Goal: Navigation & Orientation: Find specific page/section

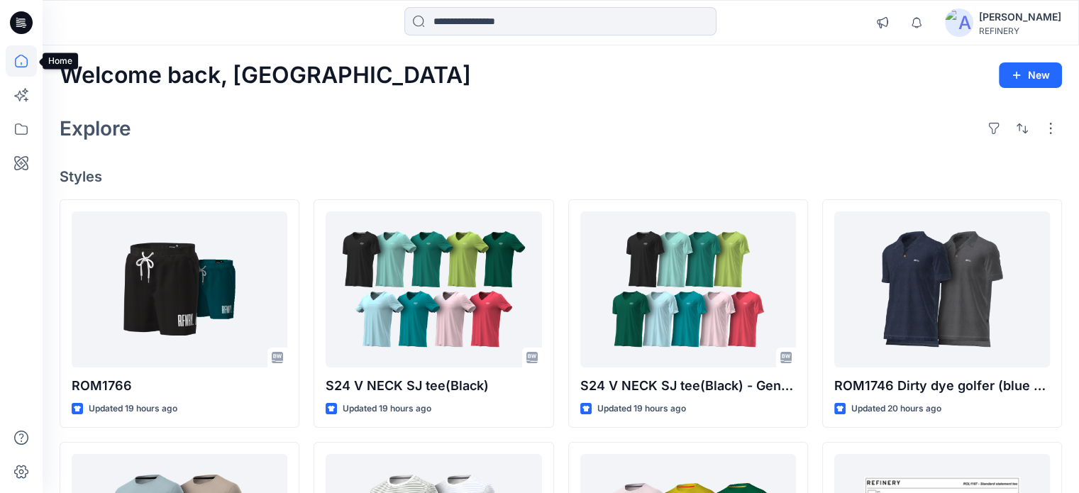
click at [14, 58] on icon at bounding box center [21, 60] width 31 height 31
click at [24, 61] on icon at bounding box center [21, 60] width 31 height 31
click at [22, 55] on icon at bounding box center [21, 61] width 13 height 13
click at [23, 25] on icon at bounding box center [23, 25] width 5 height 1
click at [24, 62] on icon at bounding box center [21, 60] width 31 height 31
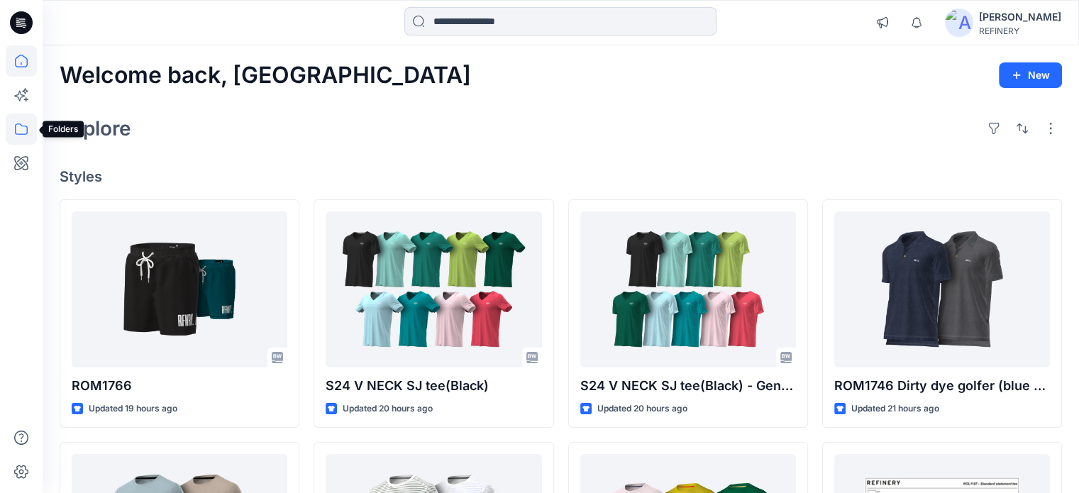
click at [26, 124] on icon at bounding box center [21, 128] width 31 height 31
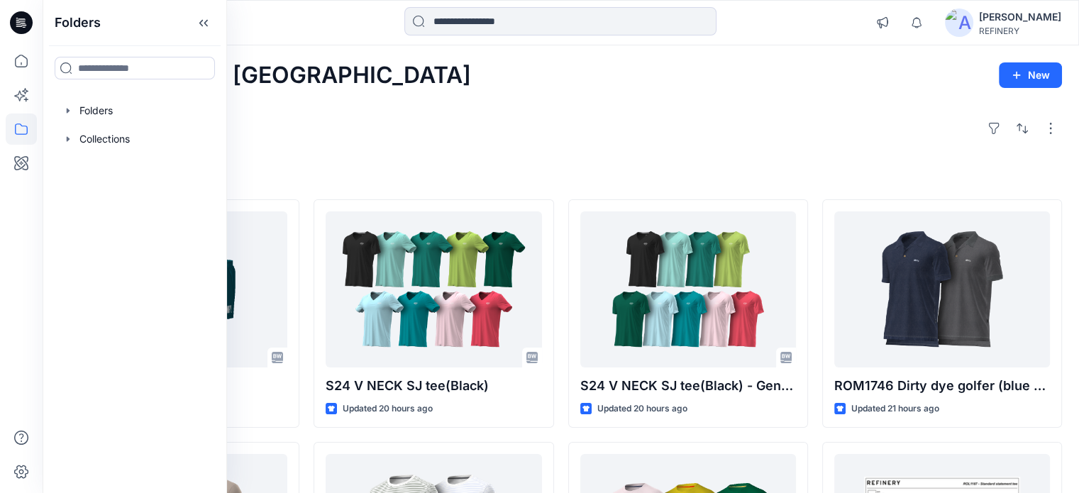
click at [790, 28] on div at bounding box center [560, 22] width 518 height 31
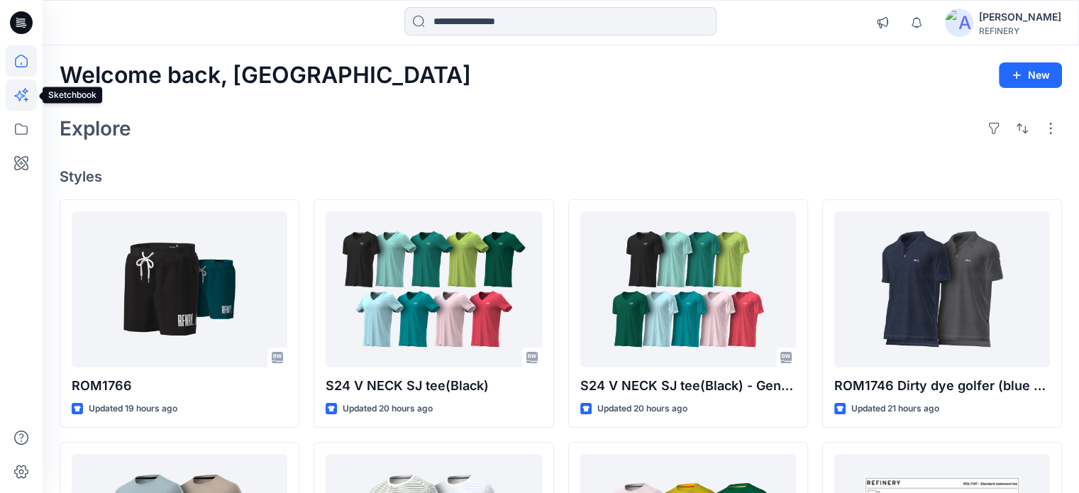
click at [18, 94] on icon at bounding box center [19, 96] width 11 height 11
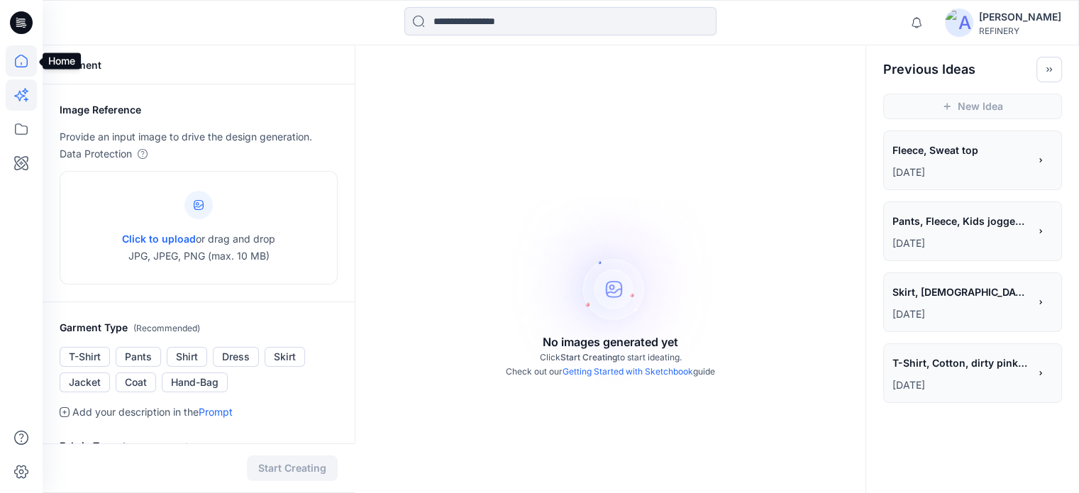
click at [23, 61] on icon at bounding box center [21, 60] width 31 height 31
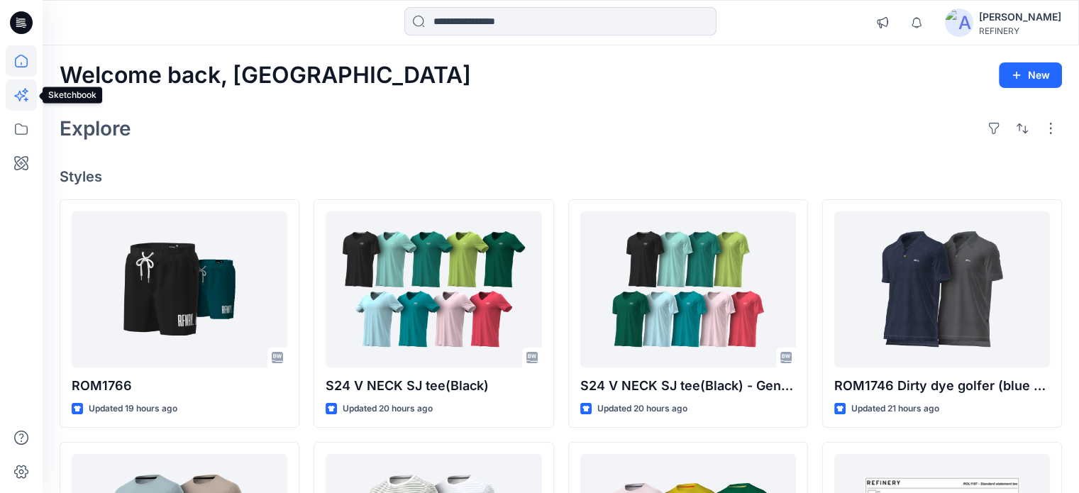
click at [22, 93] on icon at bounding box center [21, 94] width 31 height 31
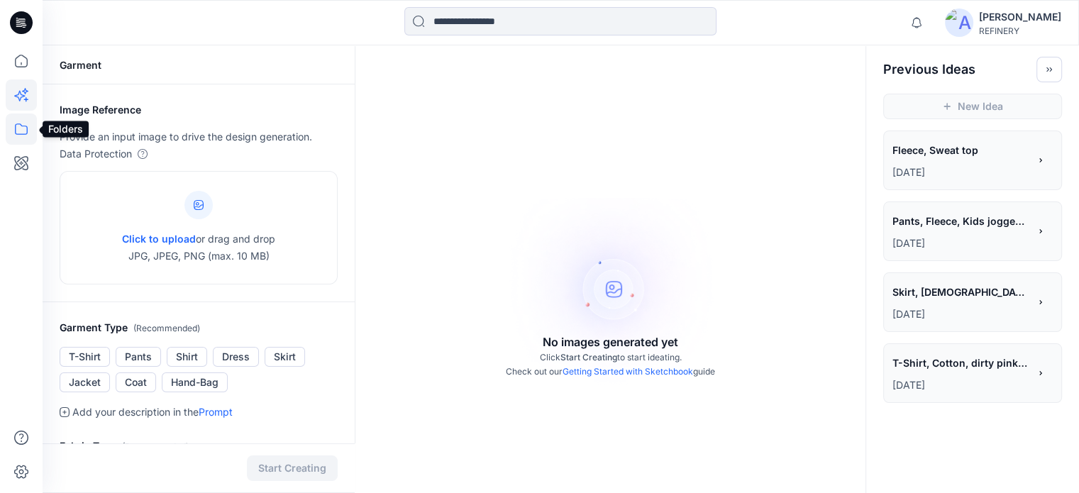
click at [18, 129] on icon at bounding box center [21, 128] width 31 height 31
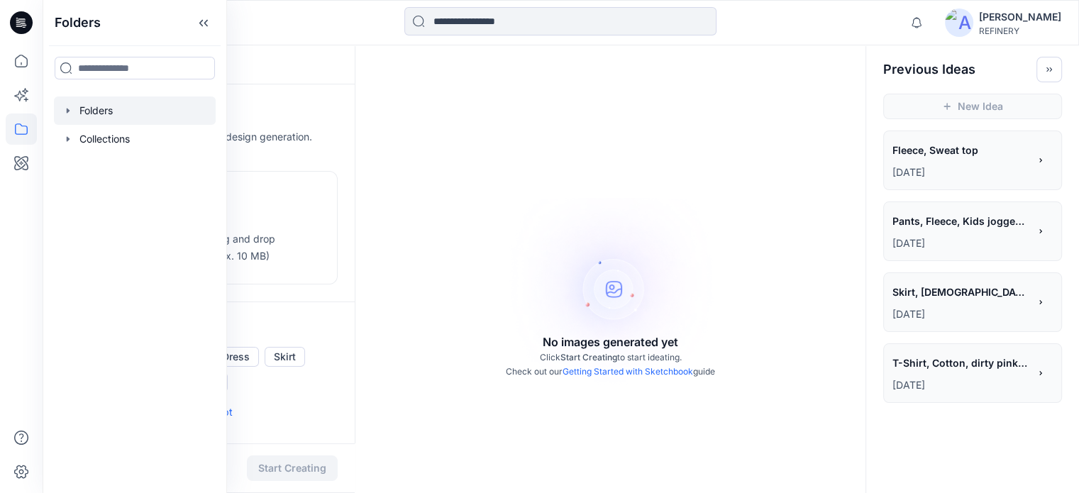
click at [68, 111] on icon "button" at bounding box center [68, 110] width 3 height 5
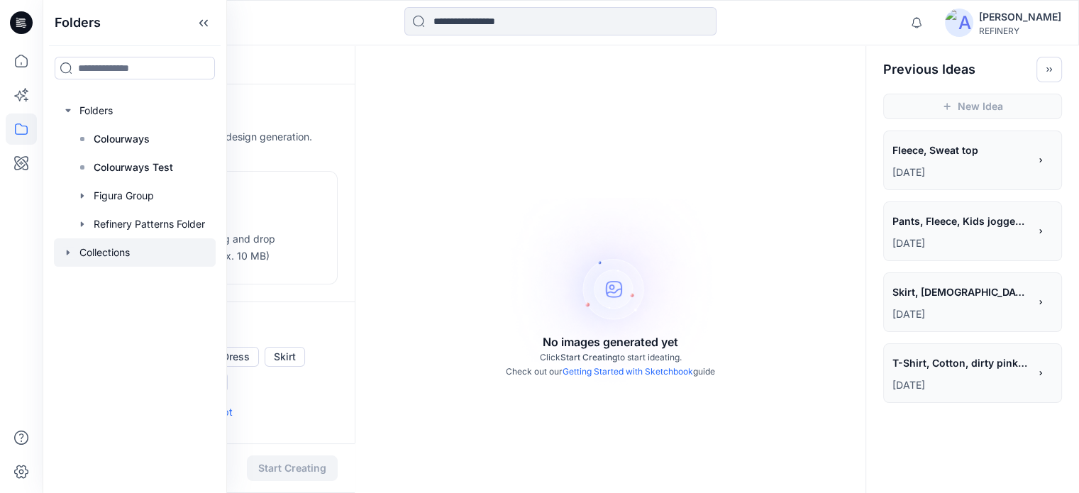
click at [71, 250] on icon "button" at bounding box center [67, 252] width 11 height 11
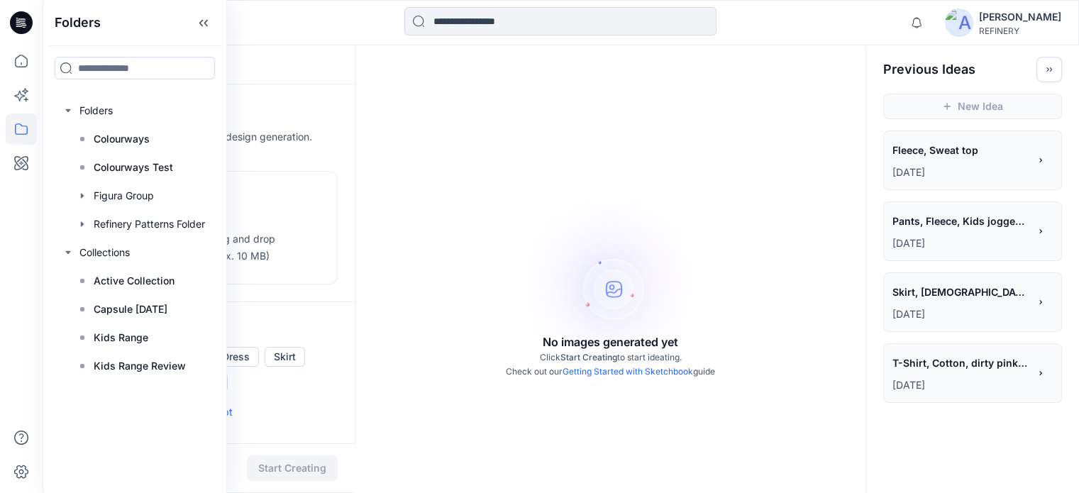
click at [332, 16] on div at bounding box center [560, 22] width 518 height 31
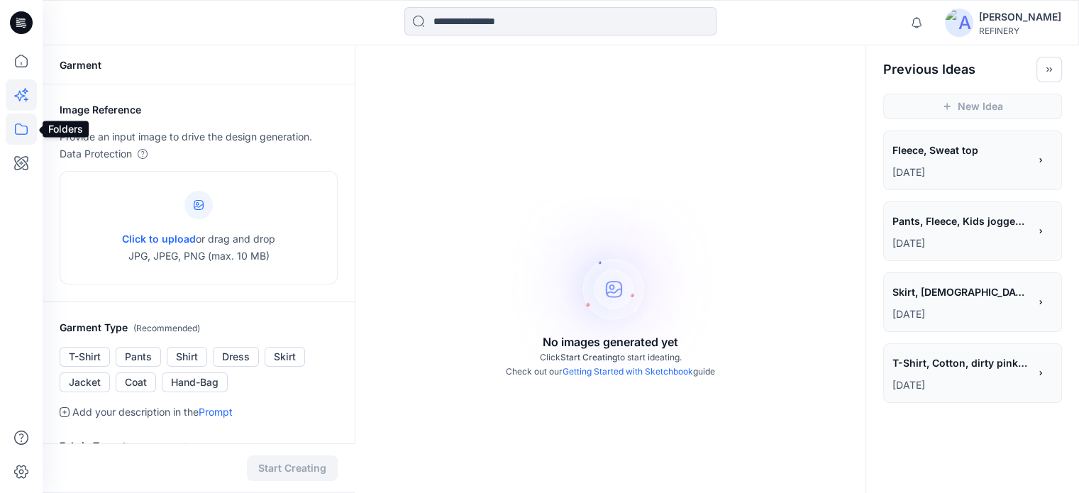
click at [21, 133] on icon at bounding box center [21, 128] width 31 height 31
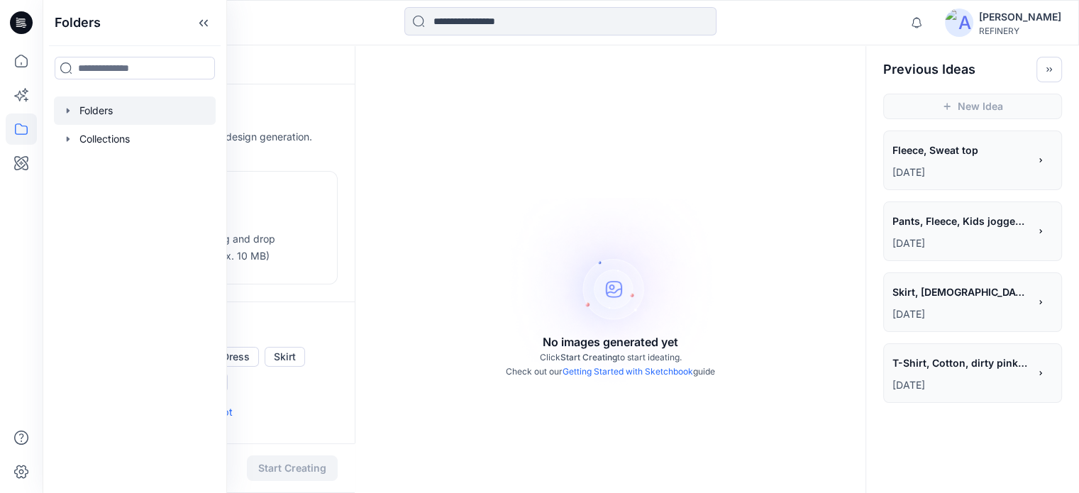
click at [72, 107] on icon "button" at bounding box center [67, 110] width 11 height 11
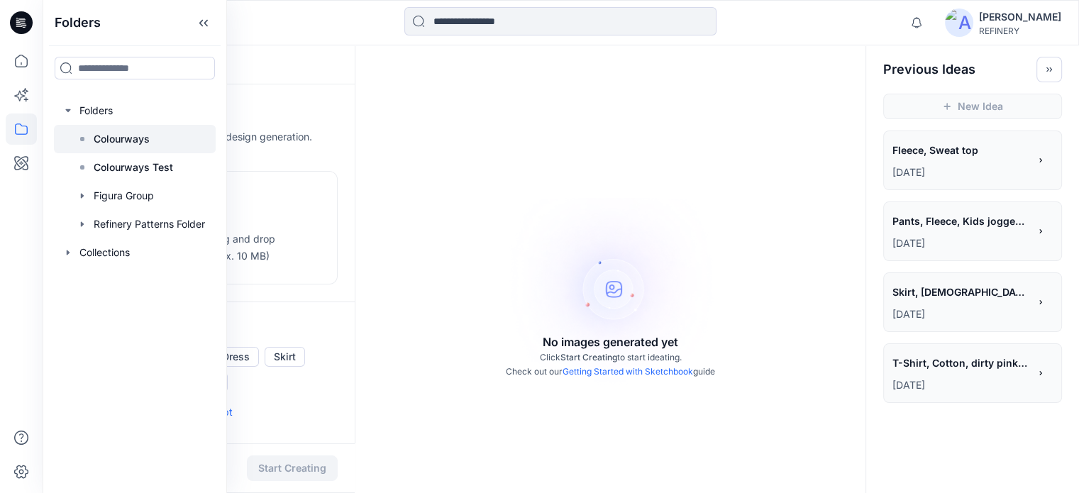
click at [126, 138] on p "Colourways" at bounding box center [122, 138] width 56 height 17
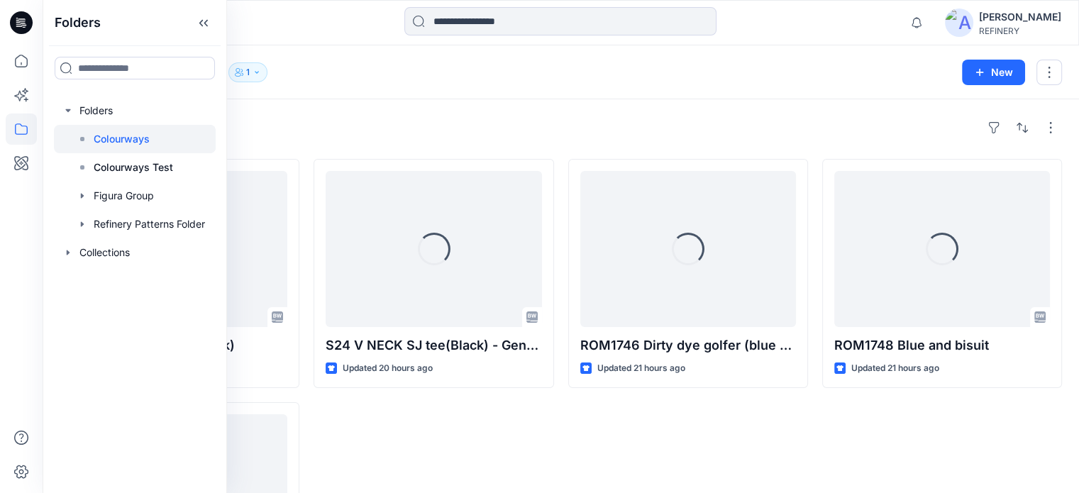
click at [477, 99] on div "Folders Colourways 1 New" at bounding box center [561, 72] width 1036 height 54
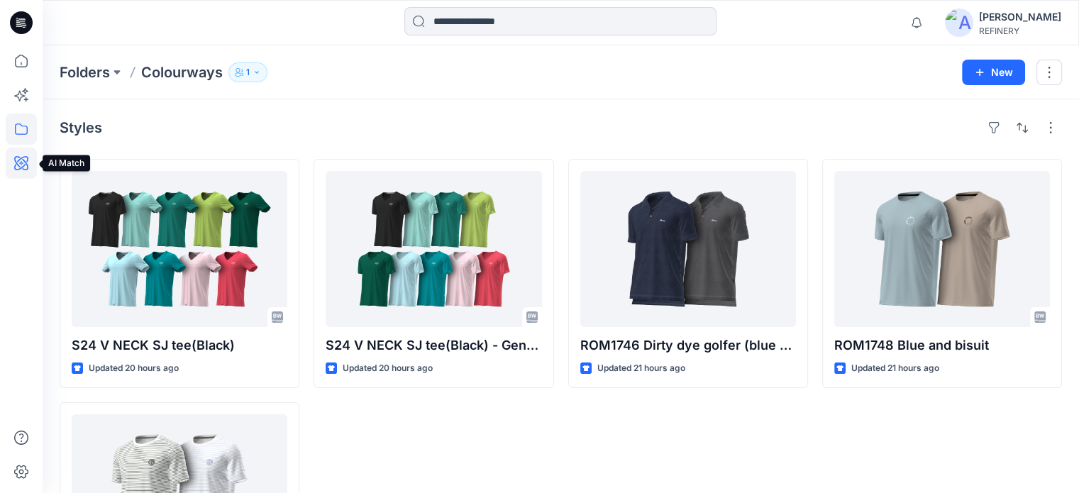
click at [21, 162] on icon at bounding box center [21, 163] width 4 height 4
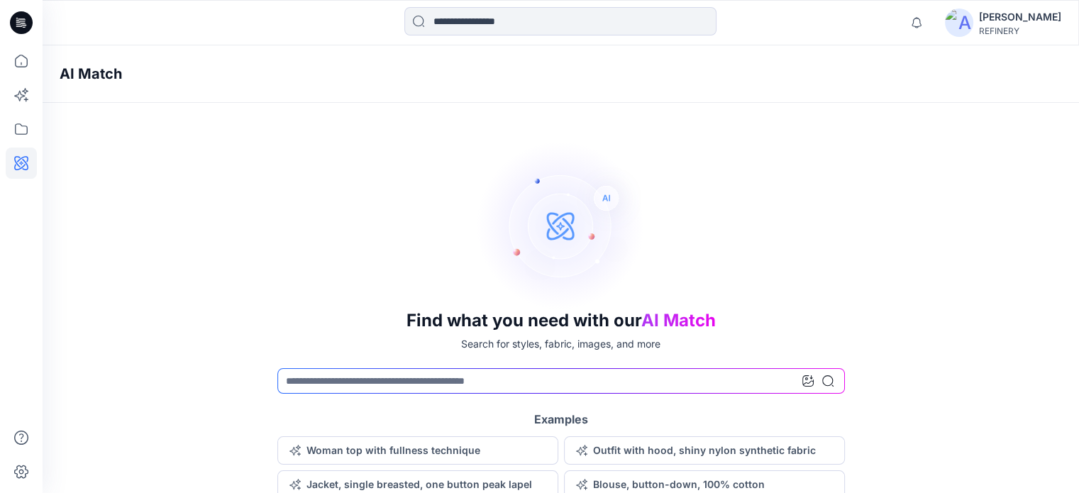
scroll to position [23, 0]
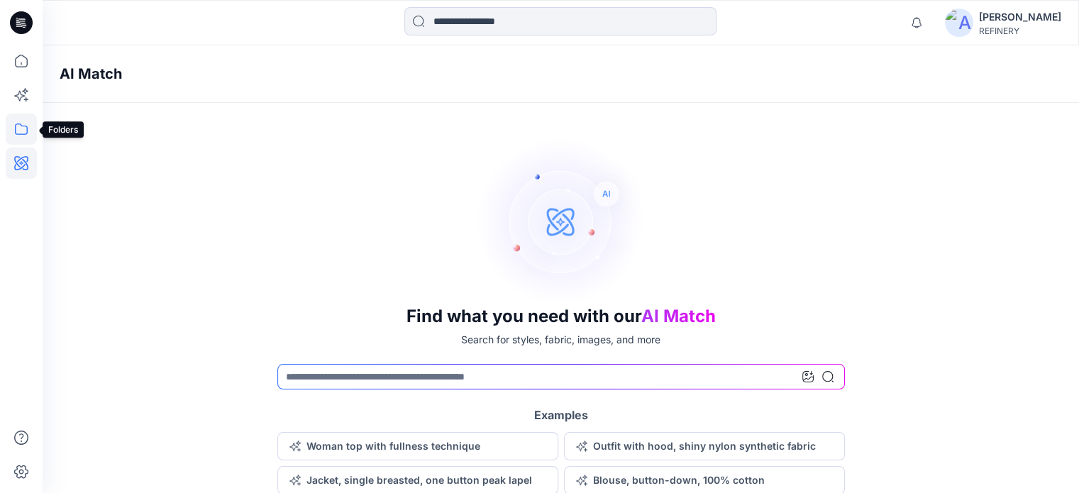
click at [21, 121] on icon at bounding box center [21, 128] width 31 height 31
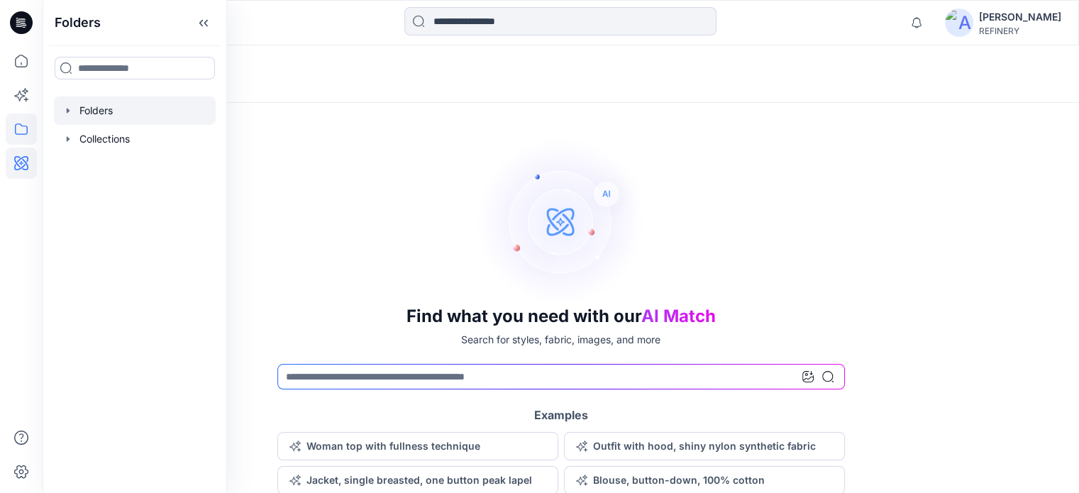
click at [105, 109] on div at bounding box center [135, 110] width 162 height 28
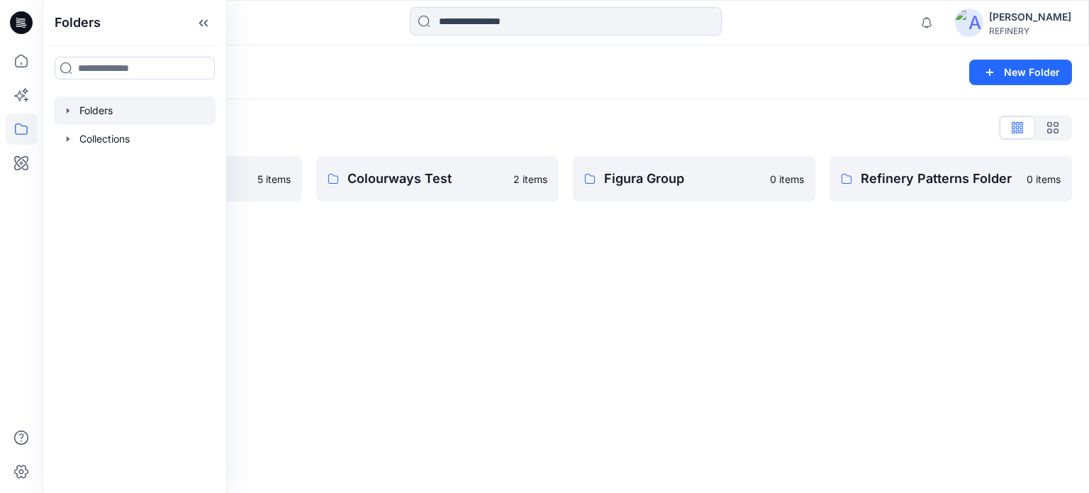
click at [435, 245] on div "Folders New Folder Folders List Colourways 5 items Colourways Test 2 items Figu…" at bounding box center [566, 268] width 1047 height 447
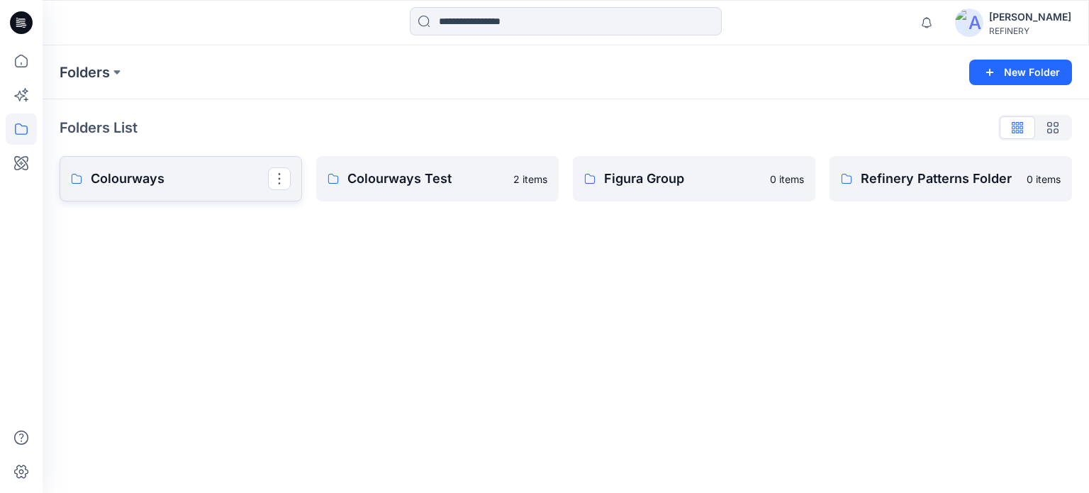
click at [223, 174] on p "Colourways" at bounding box center [179, 179] width 177 height 20
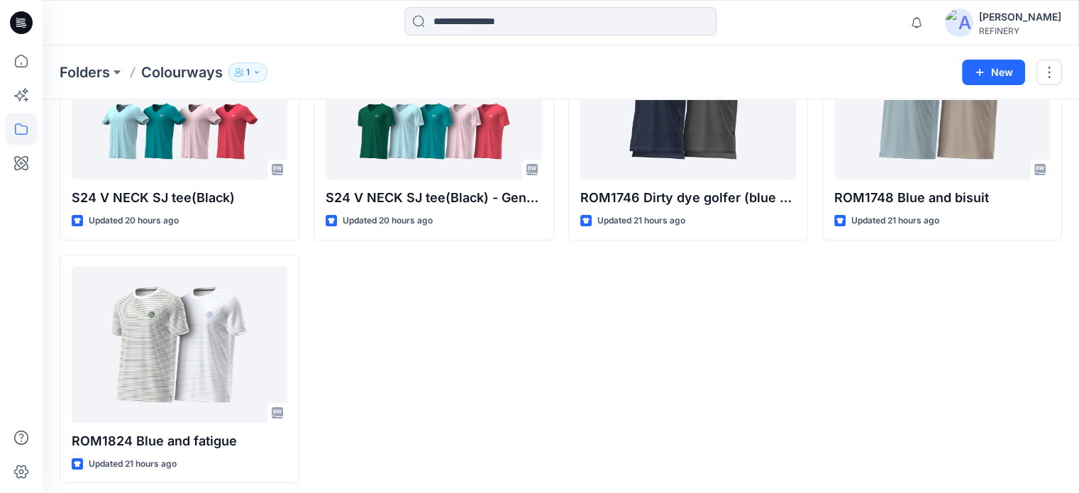
scroll to position [153, 0]
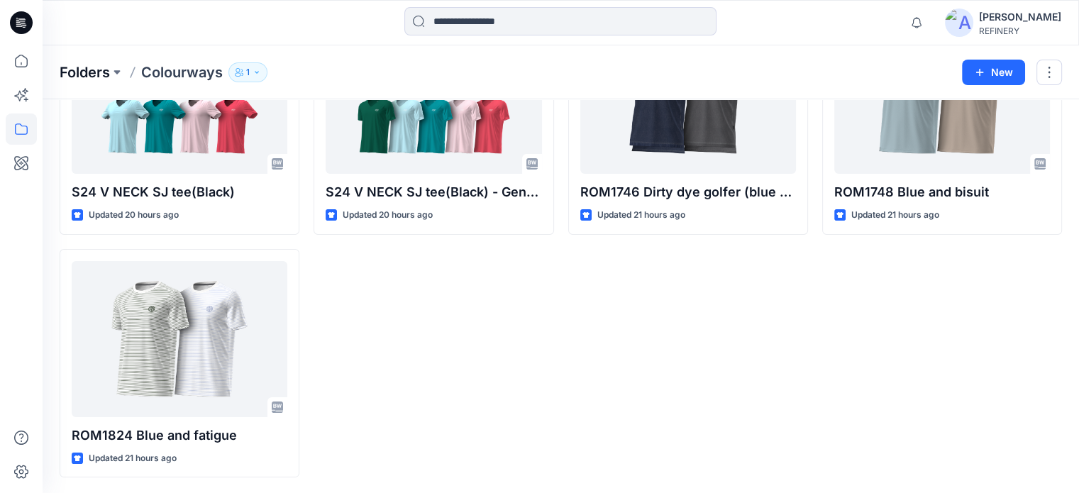
click at [79, 77] on p "Folders" at bounding box center [85, 72] width 50 height 20
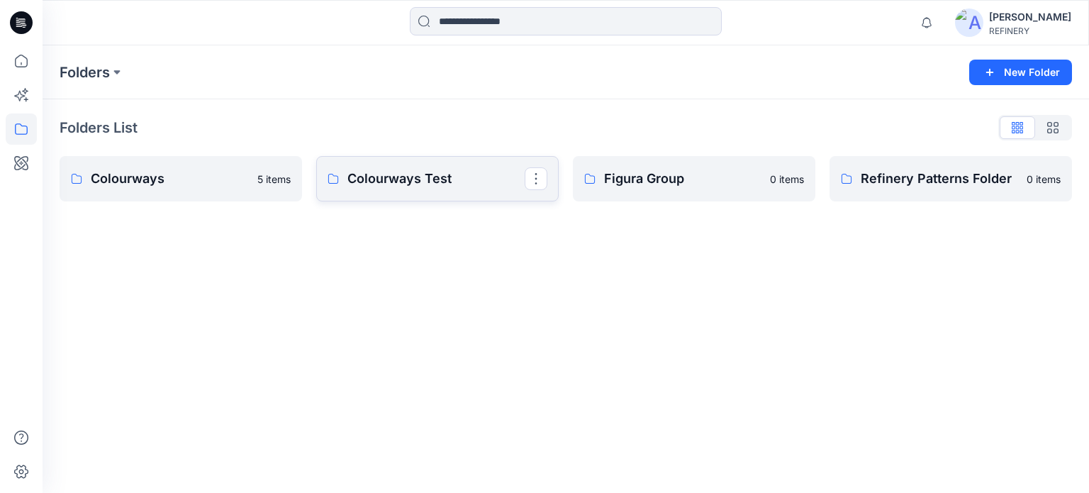
click at [377, 189] on link "Colourways Test" at bounding box center [437, 178] width 243 height 45
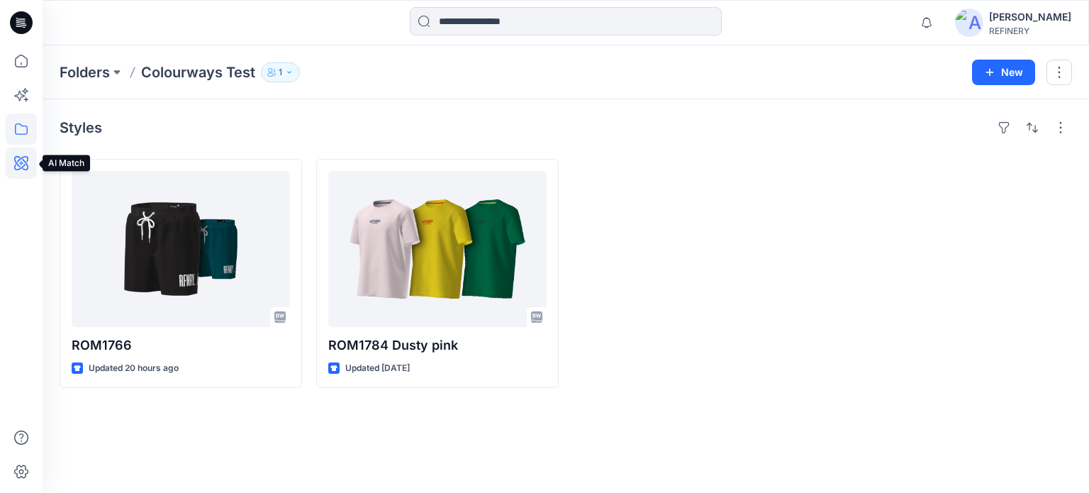
click at [23, 165] on icon at bounding box center [21, 163] width 31 height 31
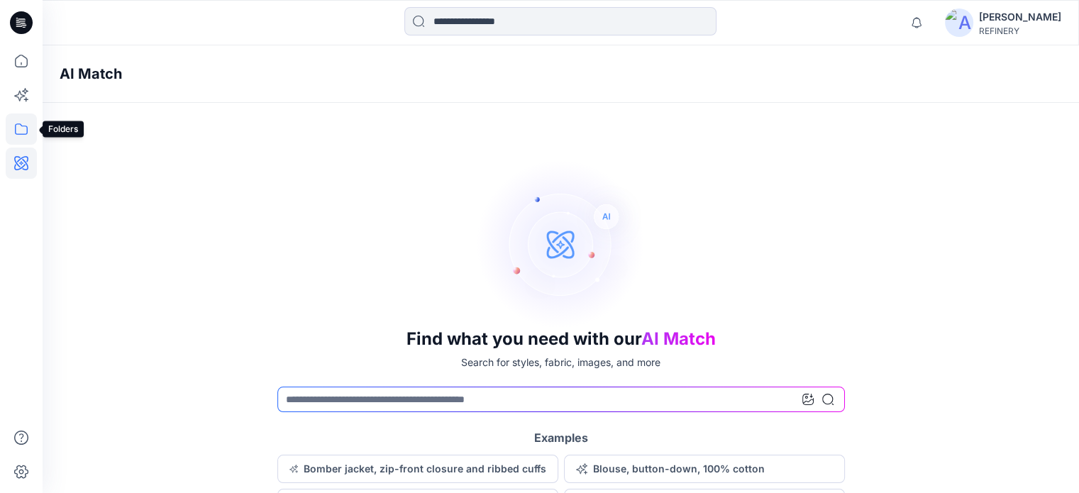
click at [23, 128] on icon at bounding box center [21, 128] width 31 height 31
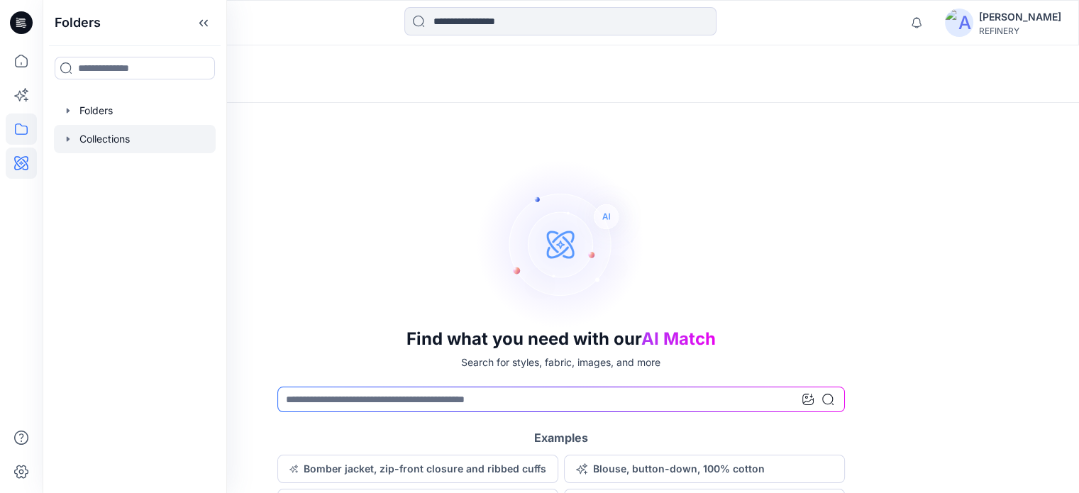
click at [71, 143] on icon "button" at bounding box center [67, 138] width 11 height 11
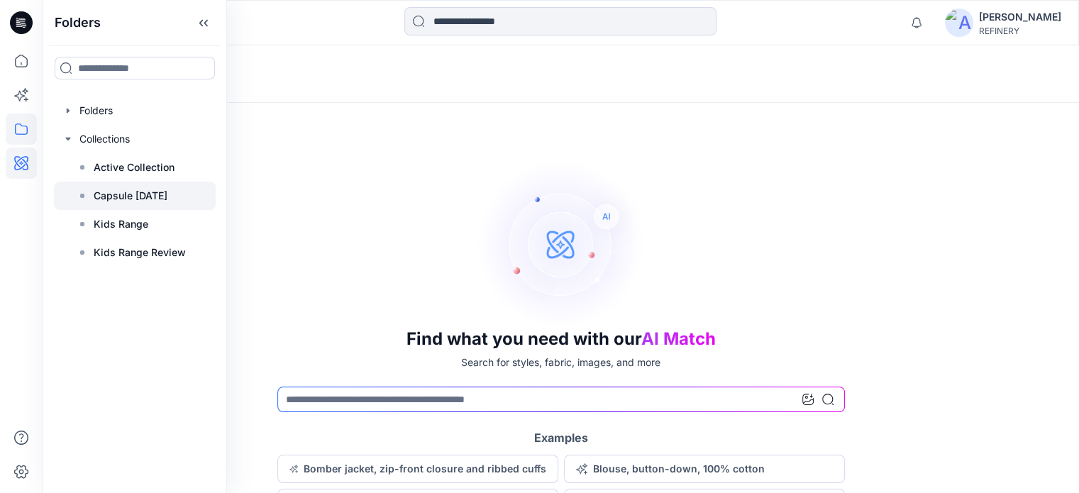
click at [150, 195] on p "Capsule [DATE]" at bounding box center [131, 195] width 74 height 17
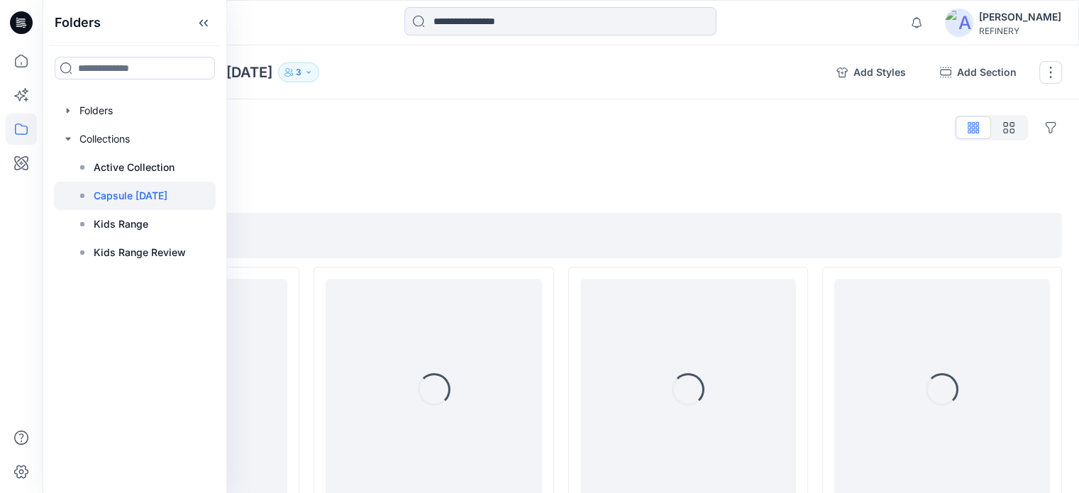
click at [784, 26] on div at bounding box center [560, 22] width 518 height 31
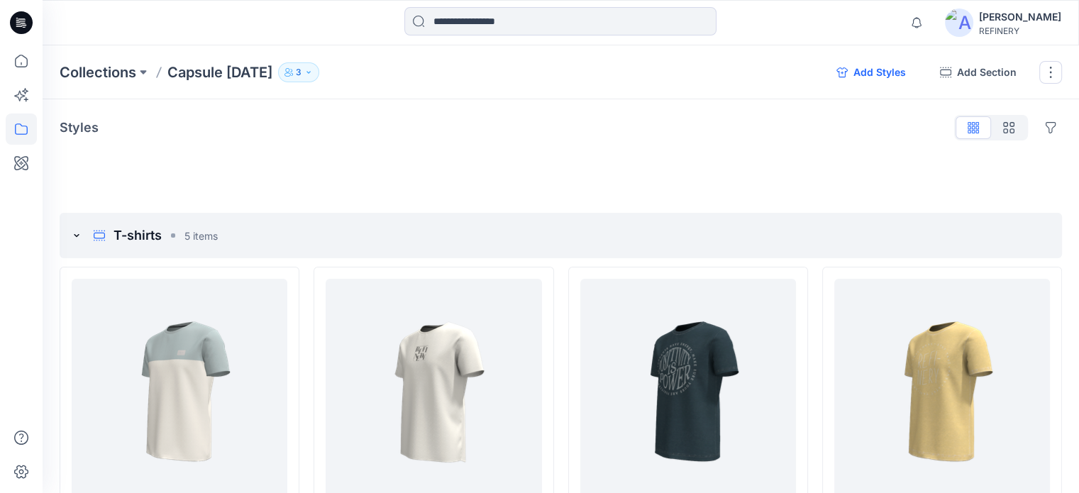
click at [867, 75] on button "Add Styles" at bounding box center [871, 72] width 92 height 23
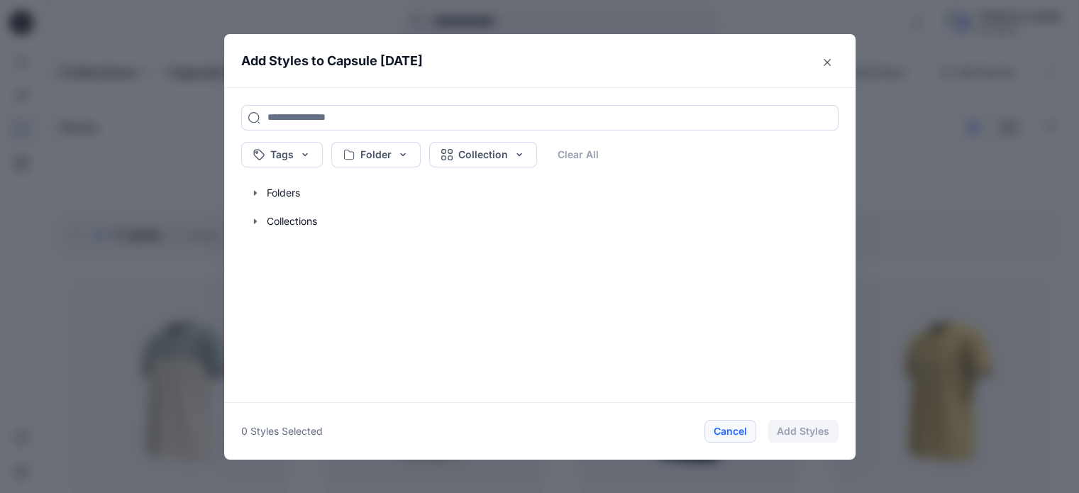
click at [744, 437] on button "Cancel" at bounding box center [730, 431] width 52 height 23
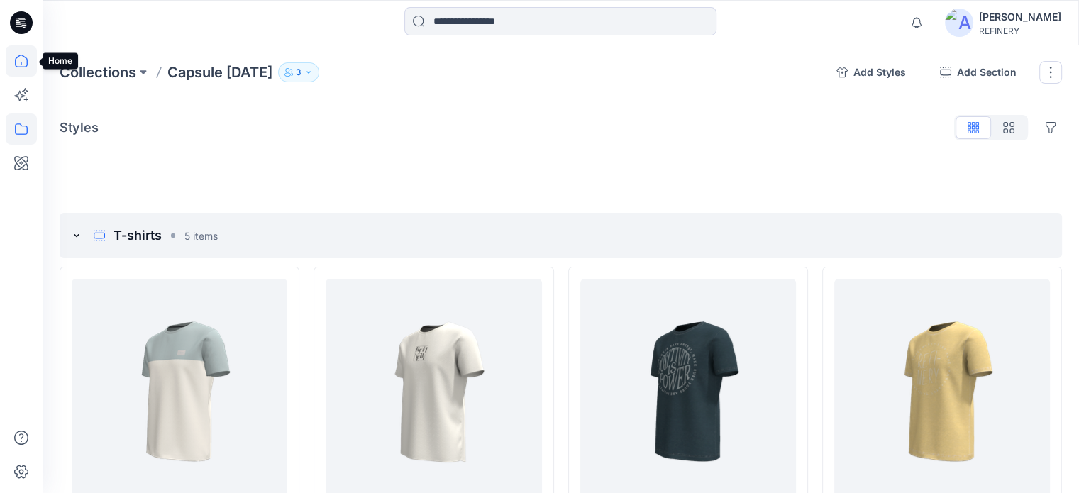
click at [20, 66] on icon at bounding box center [21, 60] width 31 height 31
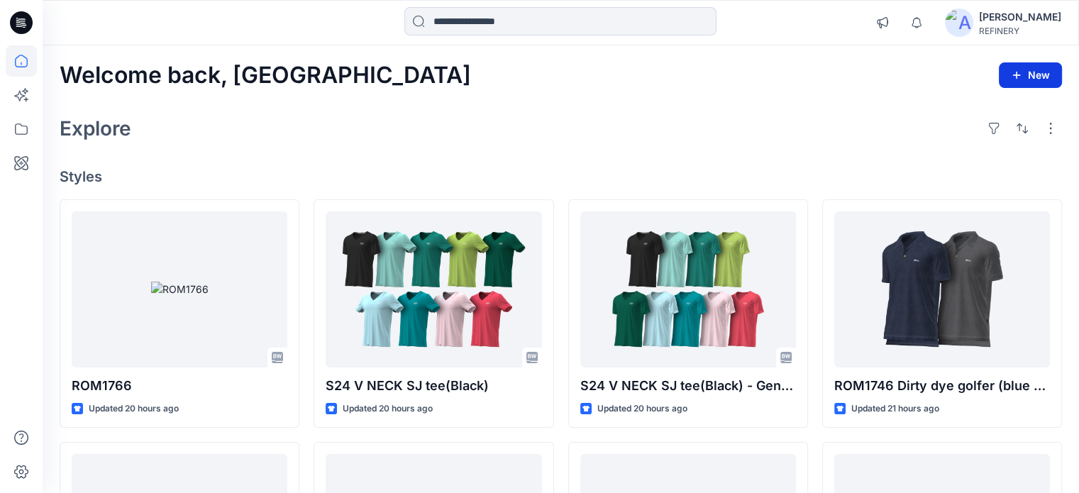
click at [1013, 79] on icon "button" at bounding box center [1016, 74] width 11 height 11
click at [973, 110] on p "New Style" at bounding box center [986, 110] width 48 height 17
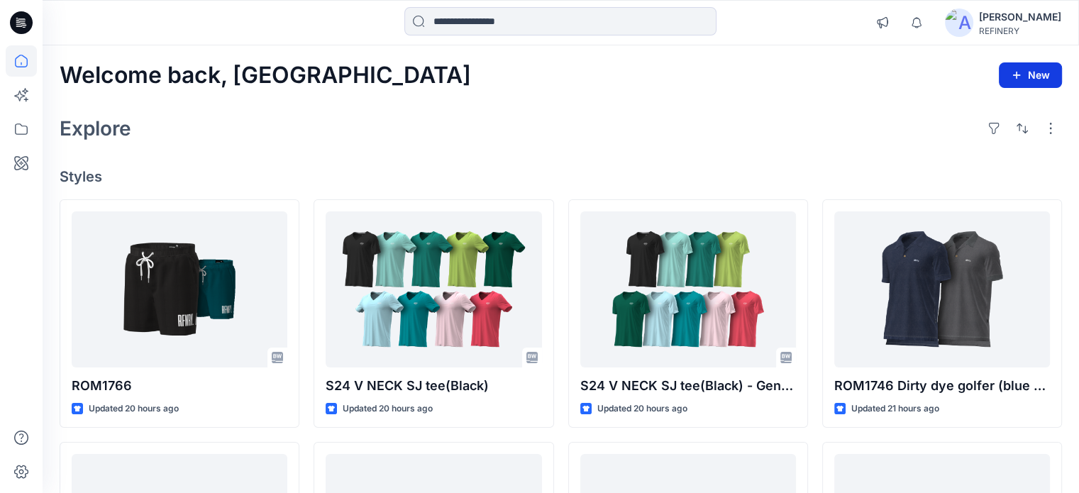
click at [1026, 72] on button "New" at bounding box center [1030, 75] width 63 height 26
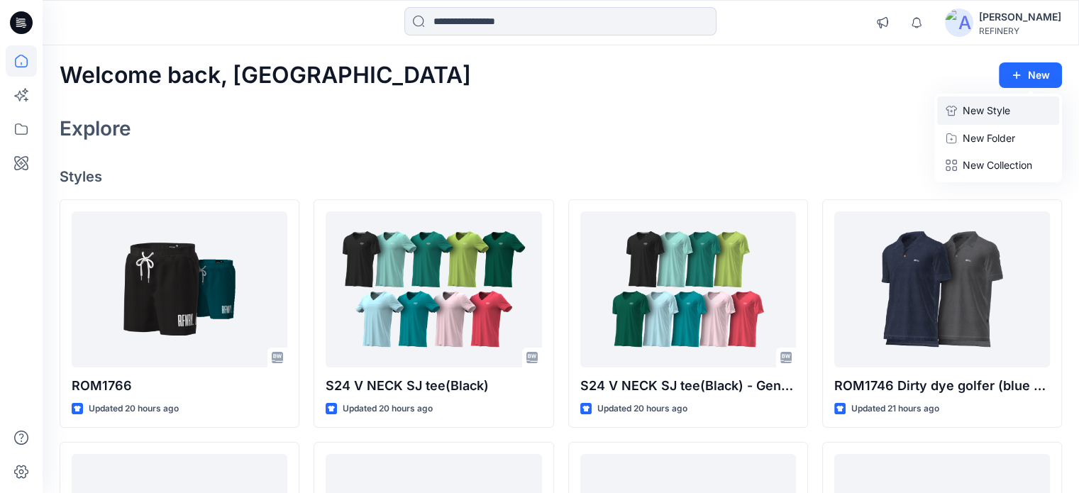
click at [987, 109] on p "New Style" at bounding box center [986, 110] width 48 height 17
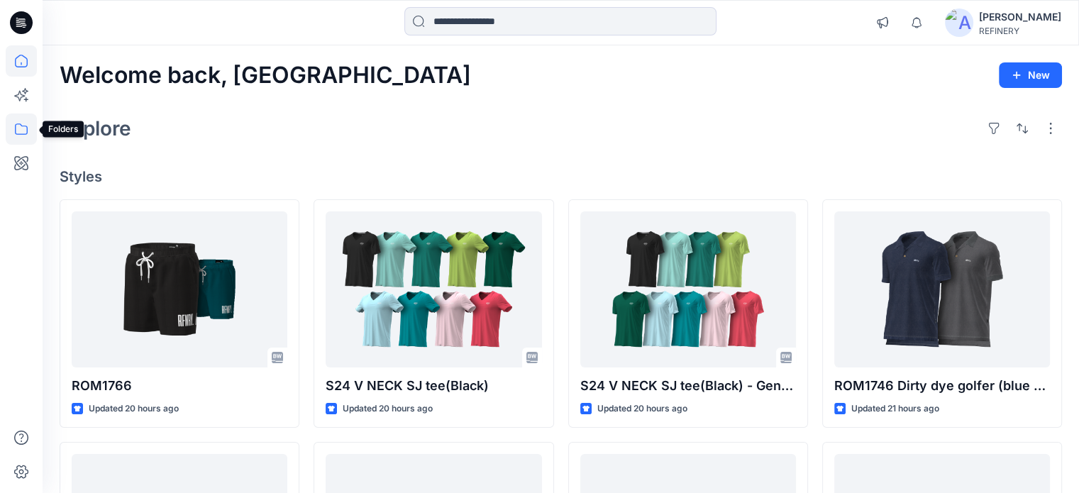
click at [23, 126] on icon at bounding box center [21, 128] width 13 height 11
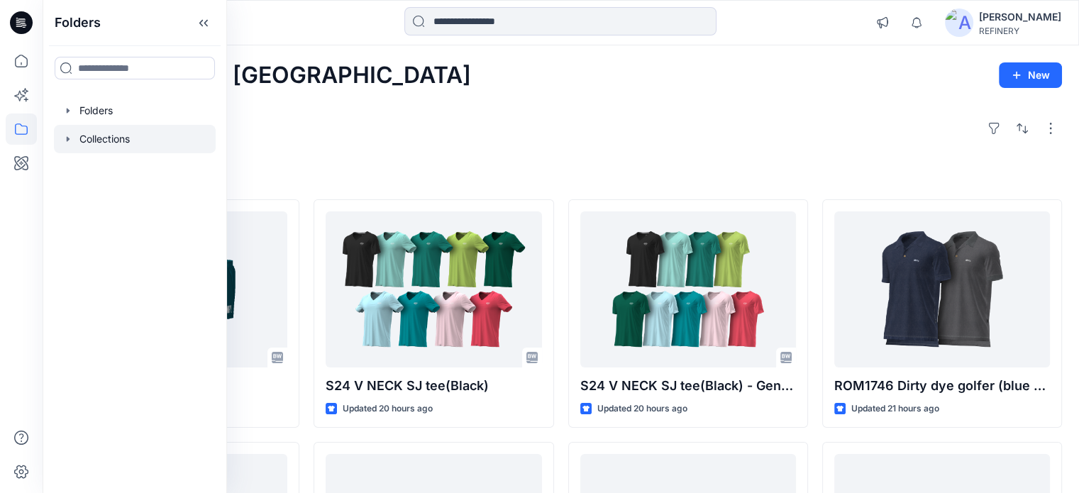
click at [67, 137] on icon "button" at bounding box center [68, 138] width 3 height 5
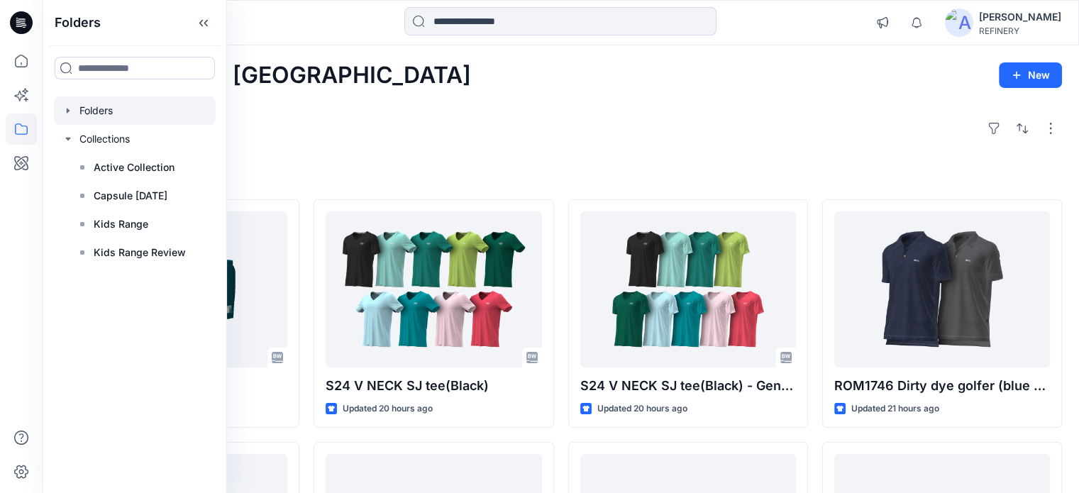
click at [67, 107] on icon "button" at bounding box center [67, 110] width 11 height 11
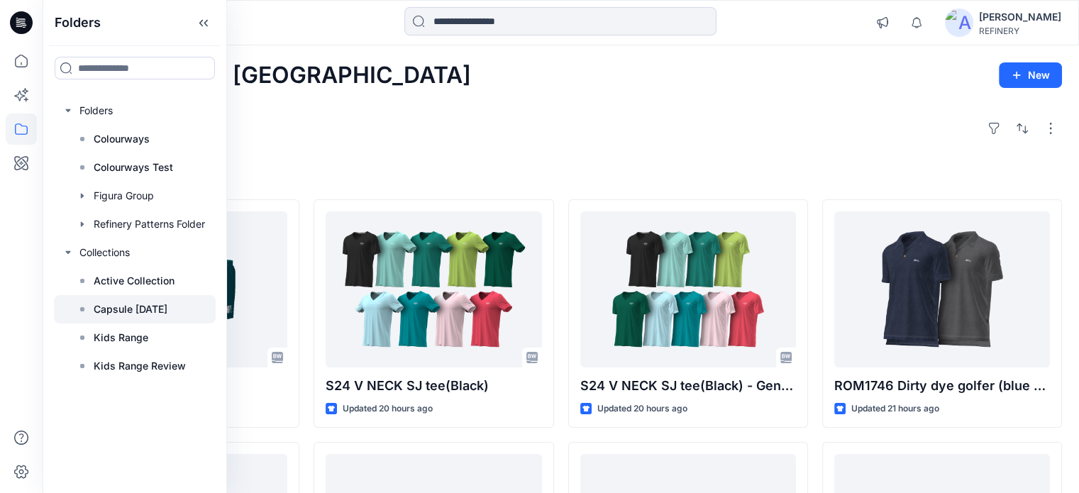
click at [129, 305] on p "Capsule [DATE]" at bounding box center [131, 309] width 74 height 17
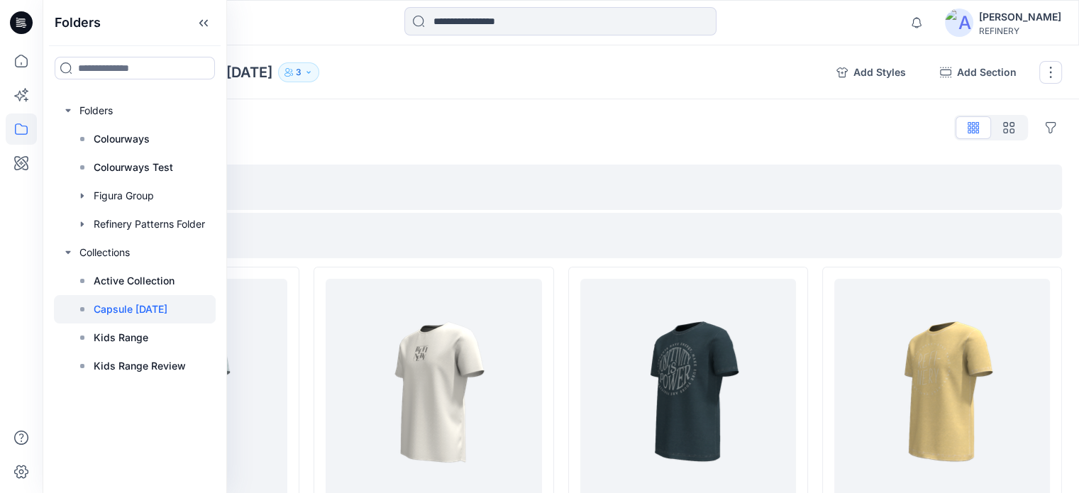
click at [574, 168] on div "Add Section" at bounding box center [561, 187] width 1002 height 45
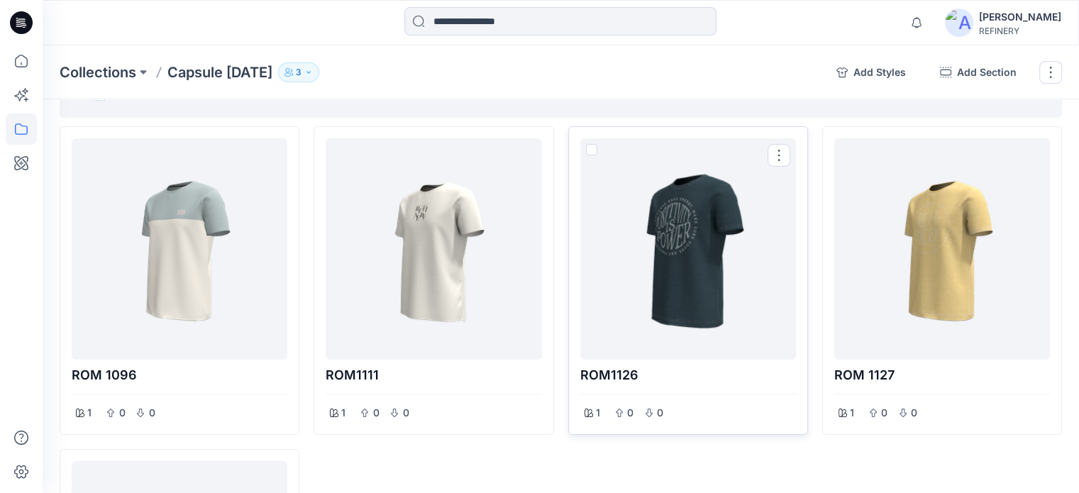
scroll to position [141, 0]
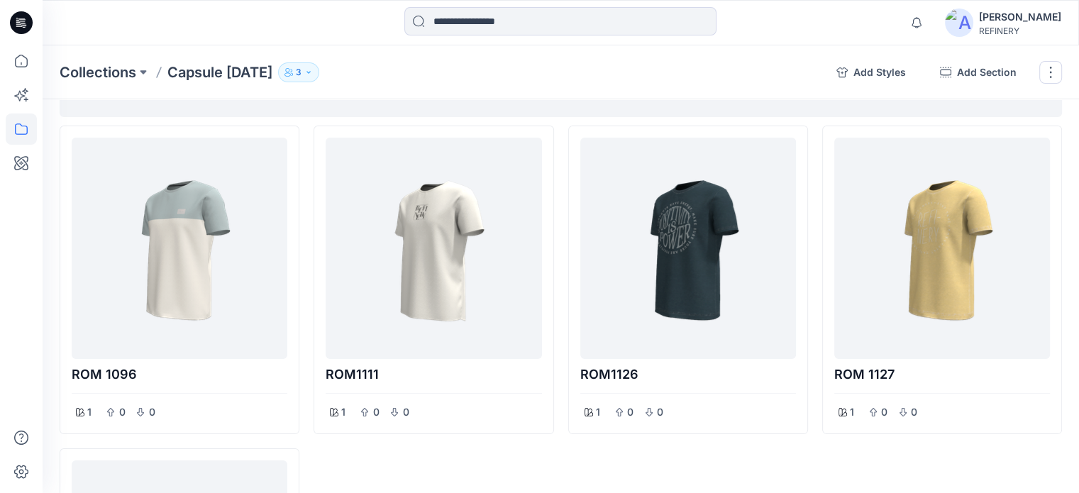
click at [696, 74] on div "Collections Capsule [DATE] 3" at bounding box center [442, 72] width 765 height 20
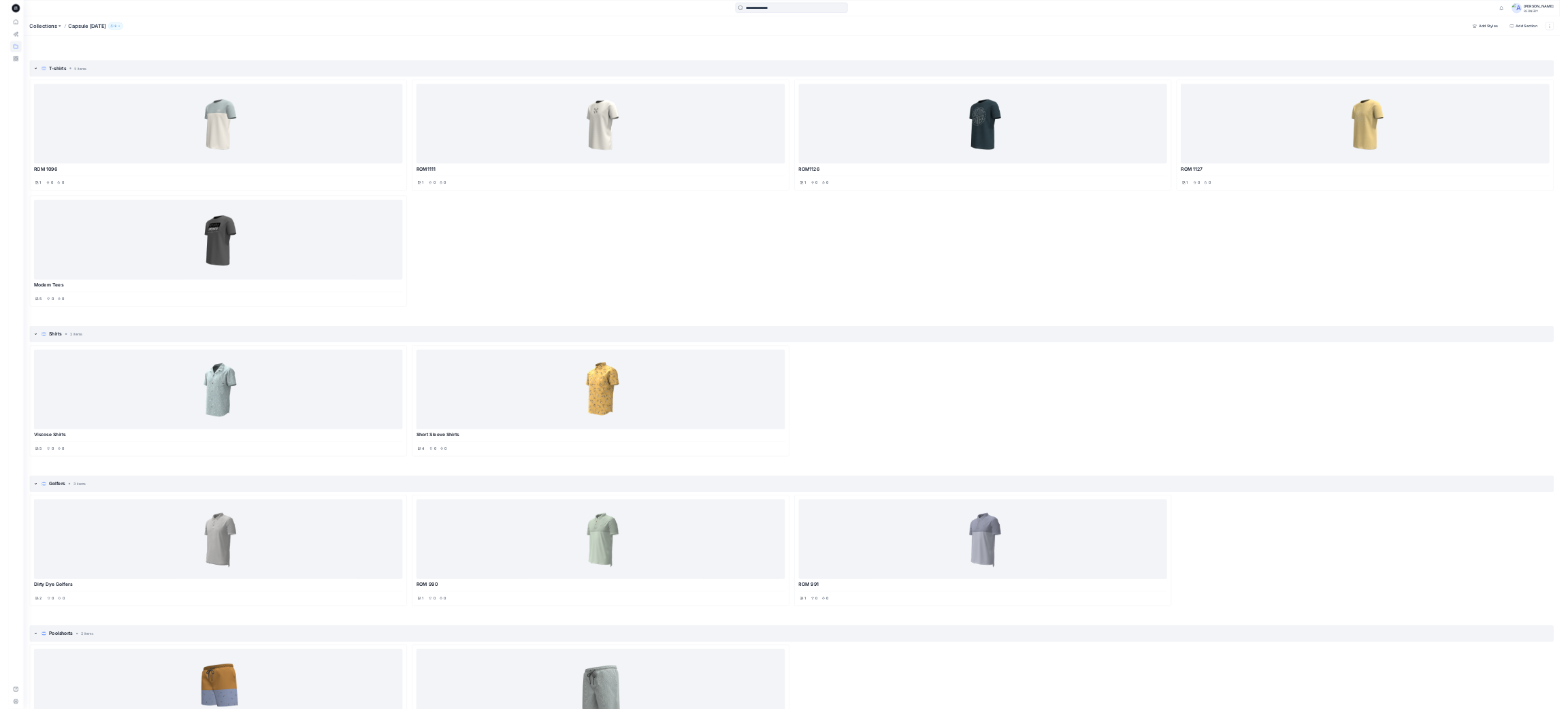
scroll to position [0, 0]
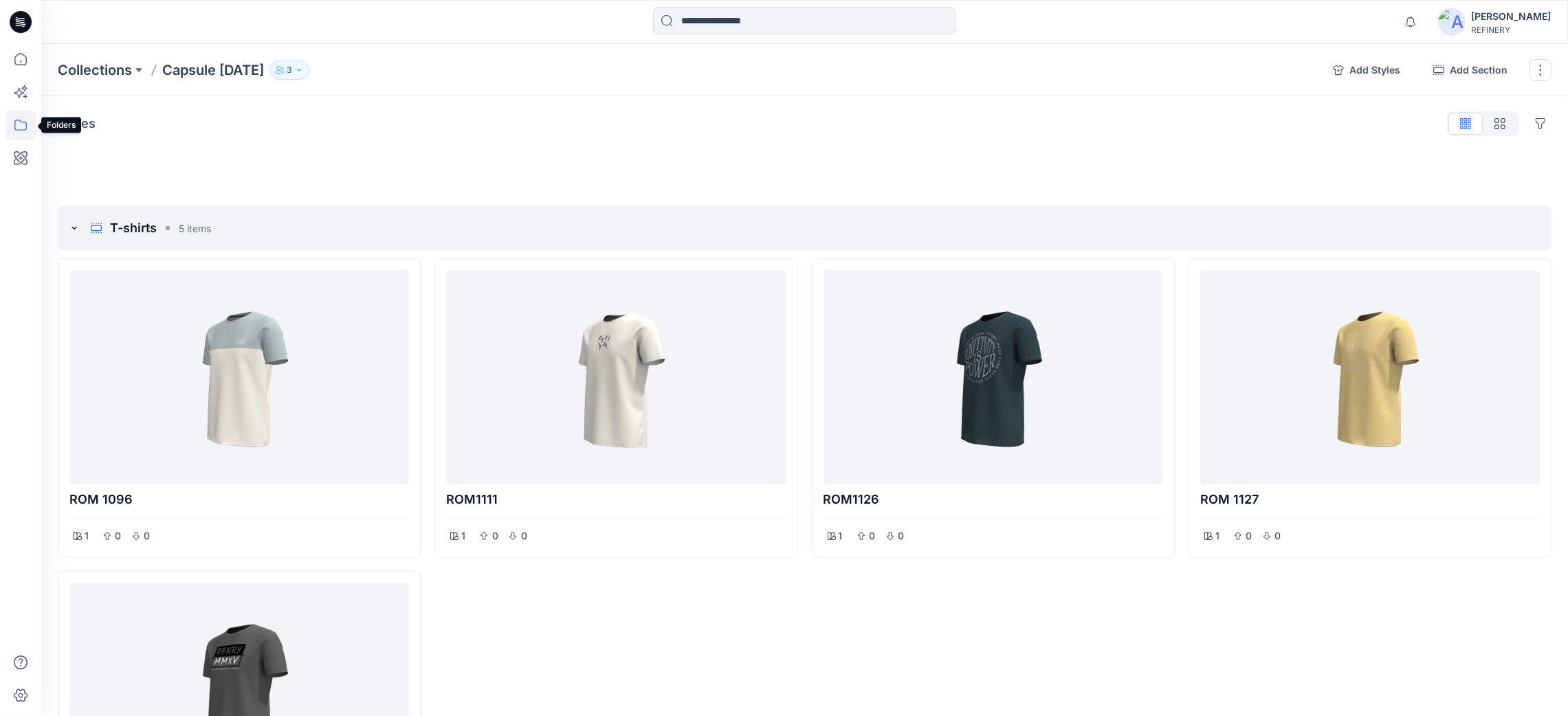
click at [18, 117] on icon at bounding box center [20, 124] width 30 height 30
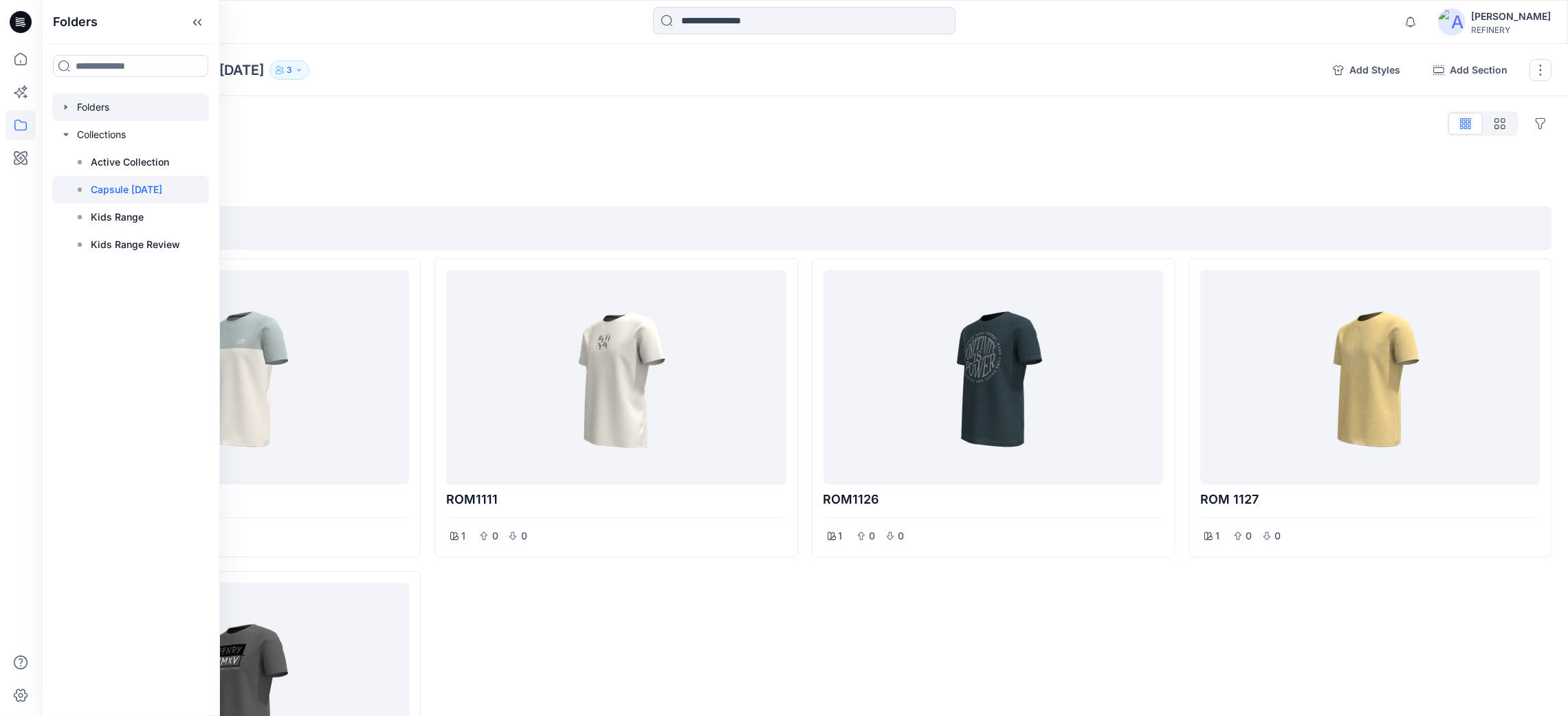
click at [63, 106] on icon "button" at bounding box center [65, 107] width 11 height 11
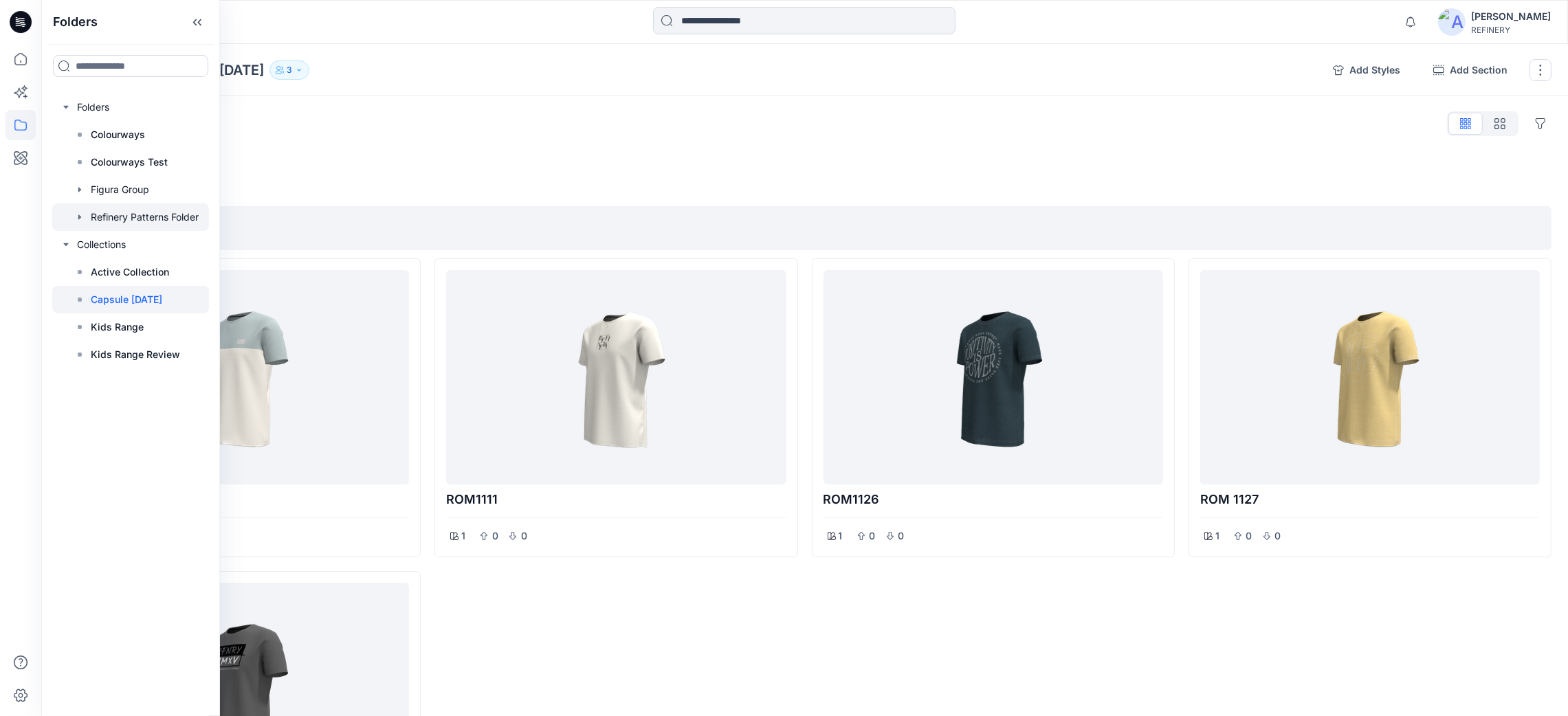
click at [78, 206] on div at bounding box center [131, 217] width 157 height 27
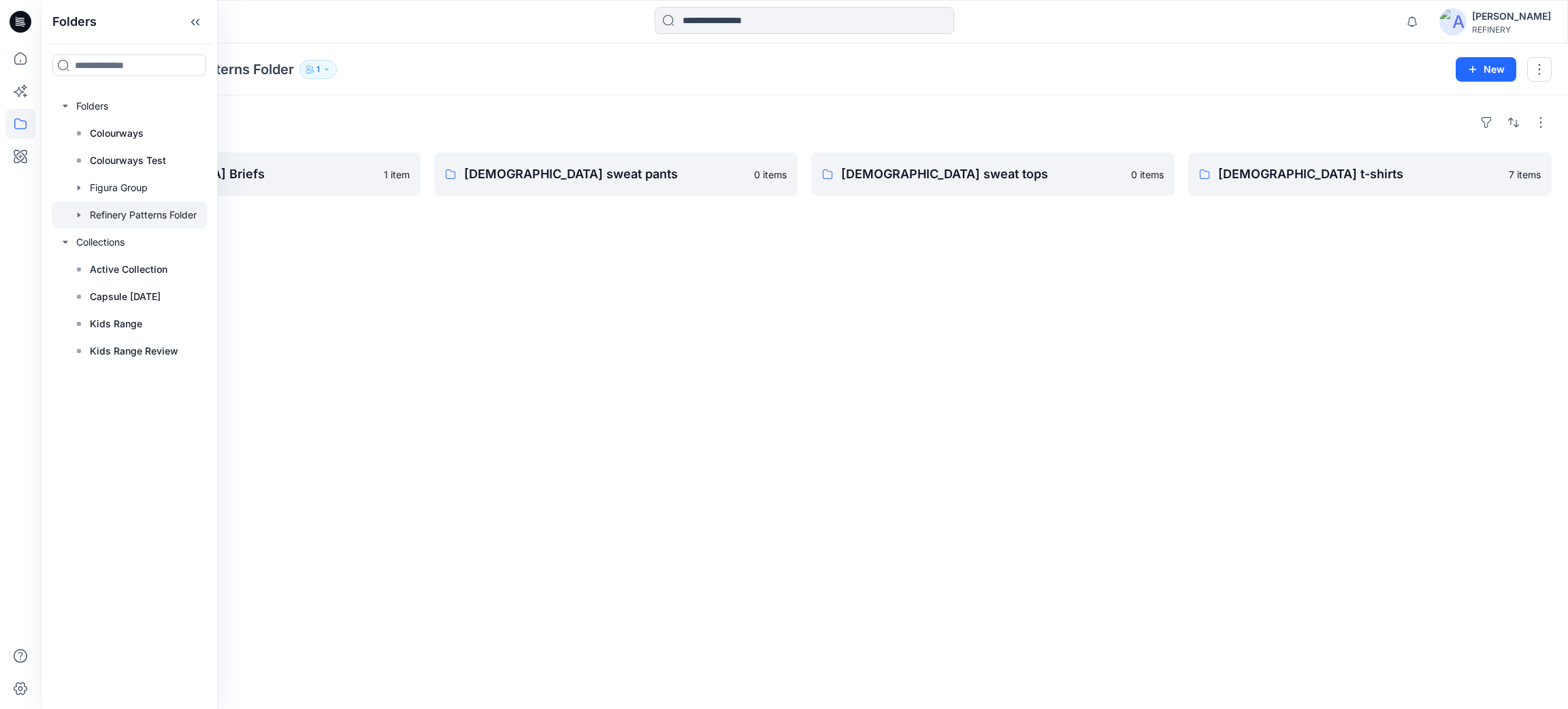
click at [634, 264] on div "Folders [DEMOGRAPHIC_DATA] Briefs 1 item [DEMOGRAPHIC_DATA] sweat pants 0 items…" at bounding box center [804, 402] width 1527 height 614
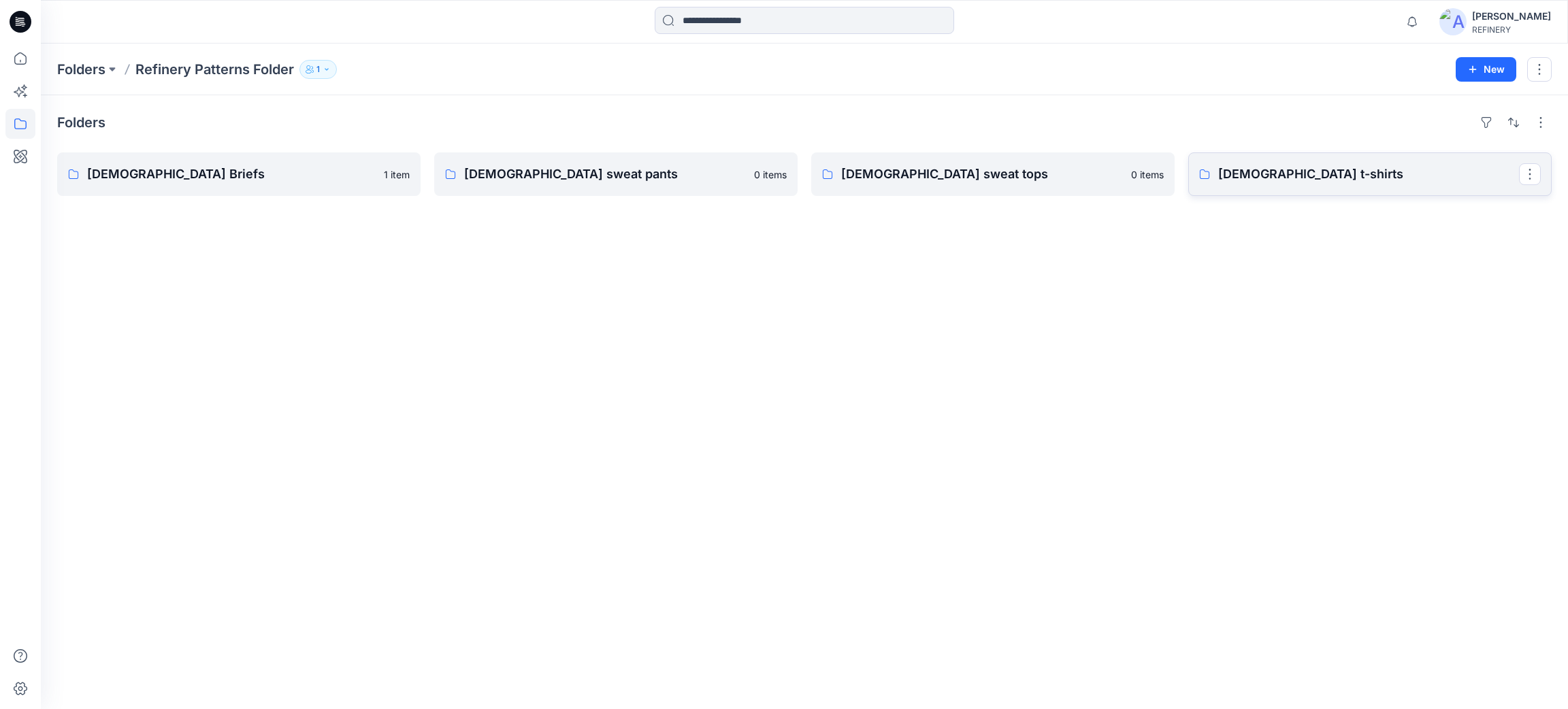
click at [1034, 170] on p "[DEMOGRAPHIC_DATA] t-shirts" at bounding box center [1367, 175] width 300 height 19
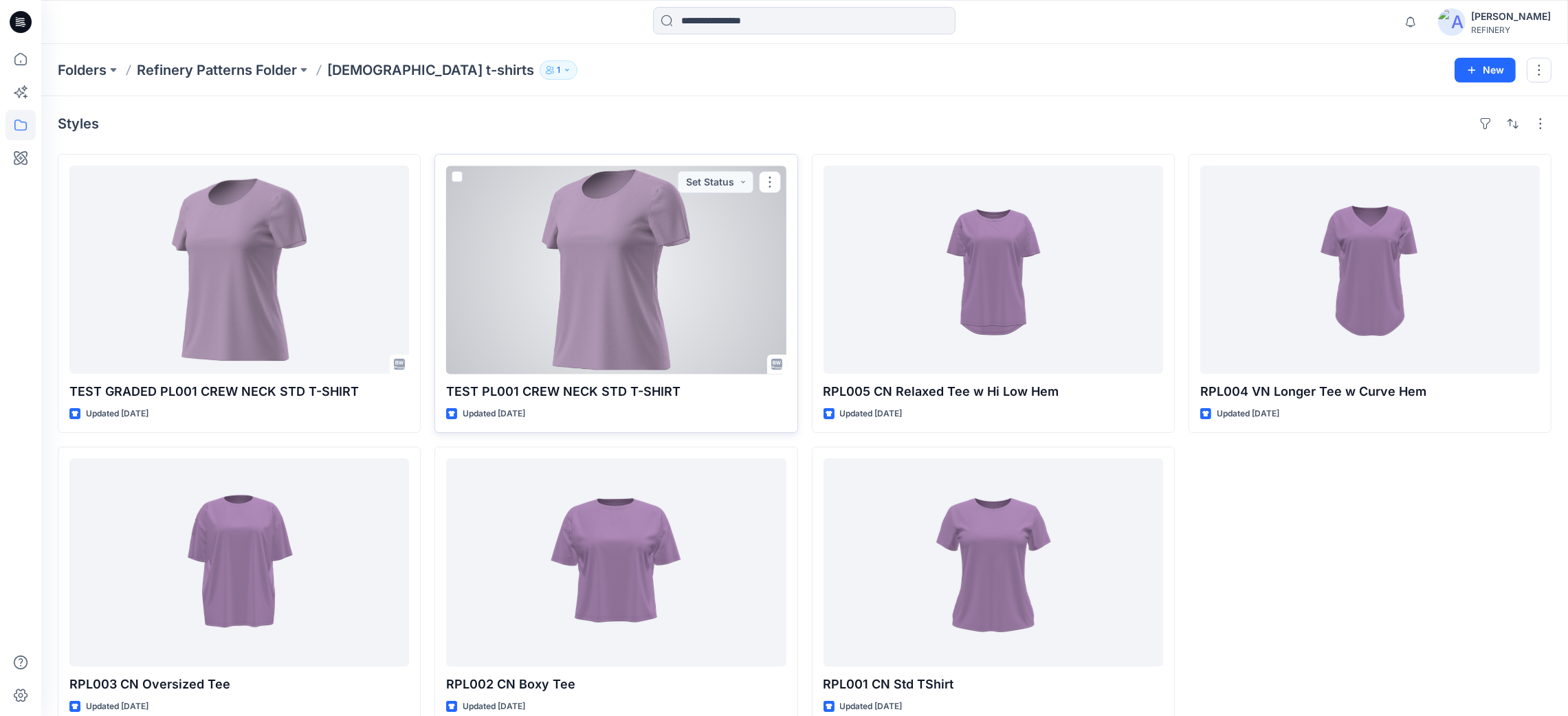
click at [622, 279] on div at bounding box center [615, 269] width 339 height 208
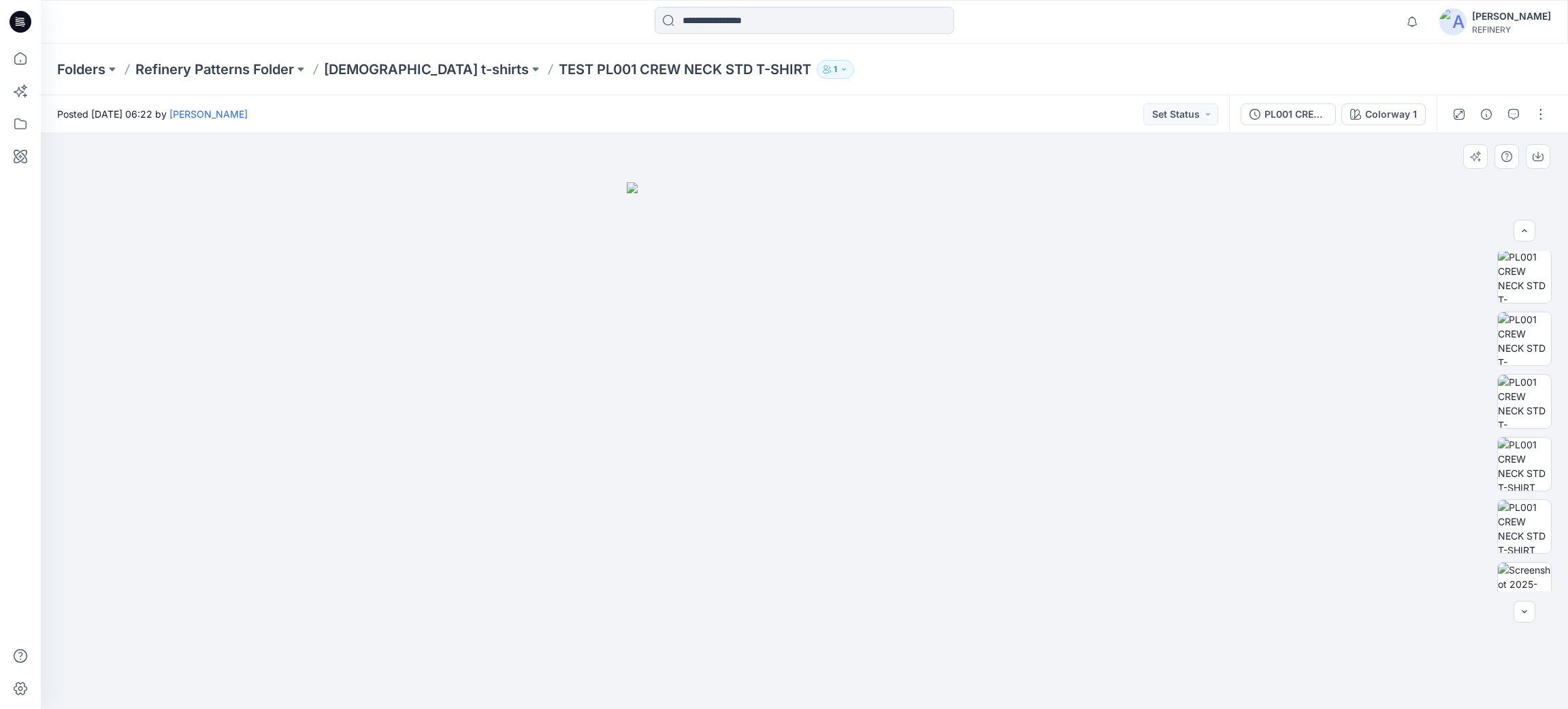
scroll to position [152, 0]
click at [1034, 108] on icon "button" at bounding box center [1459, 113] width 11 height 11
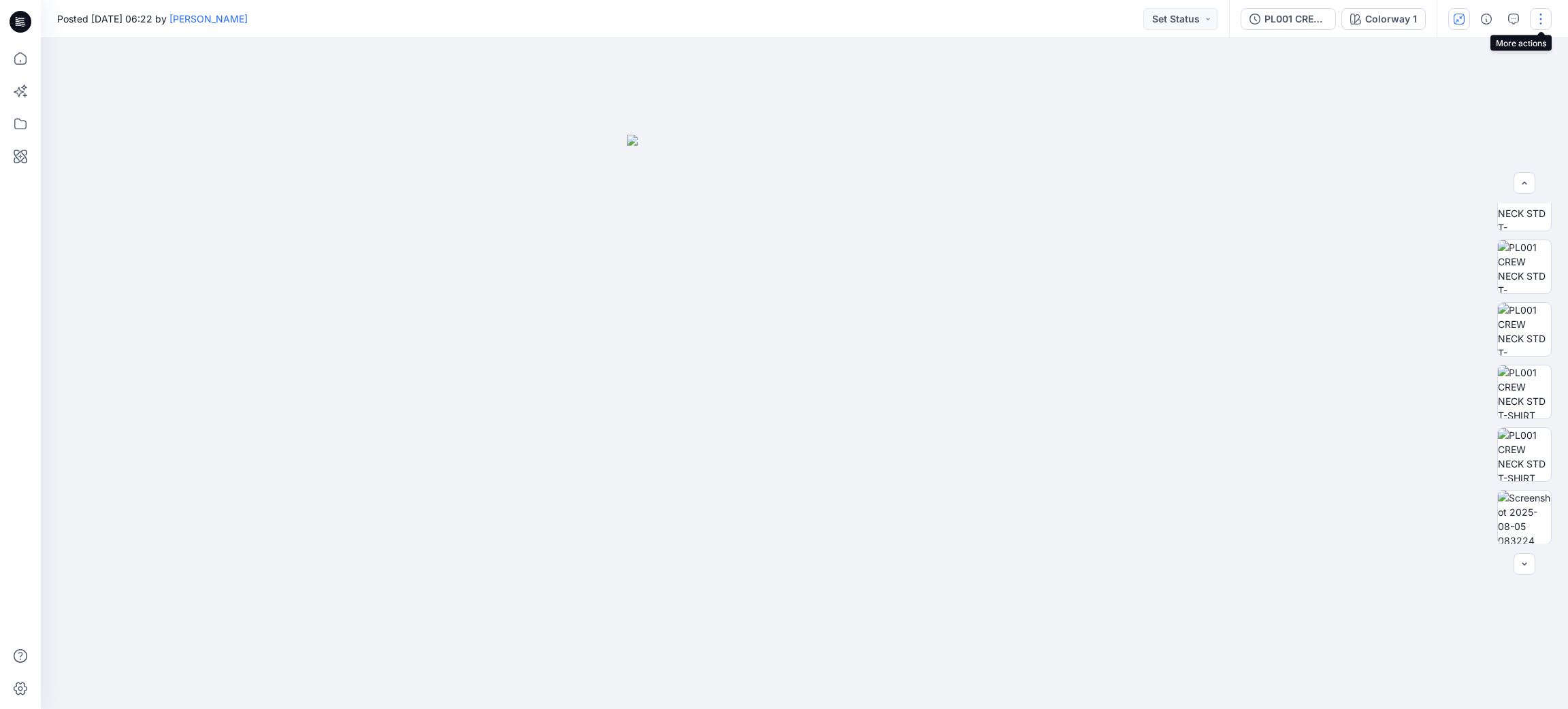
click at [1034, 16] on button "button" at bounding box center [1540, 19] width 22 height 22
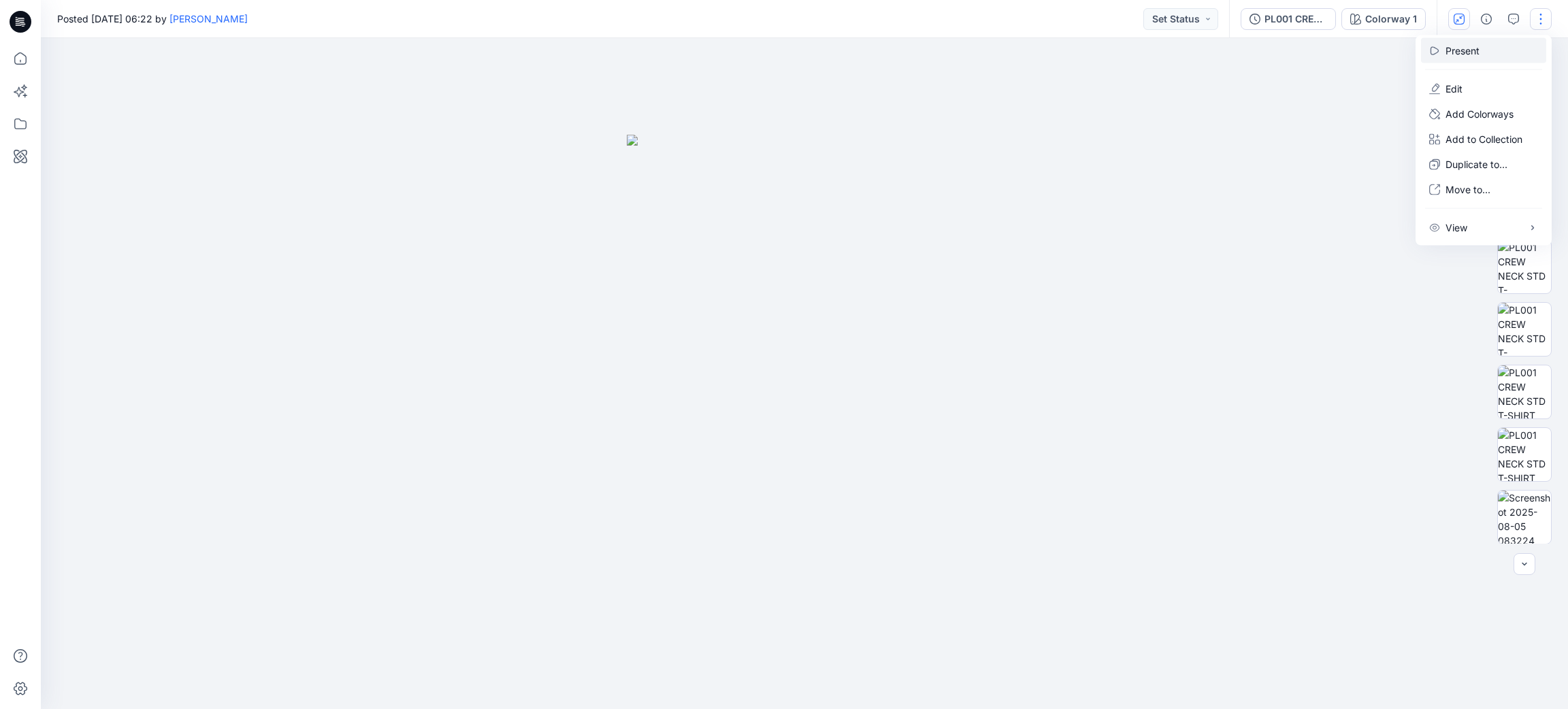
click at [1034, 47] on p "Present" at bounding box center [1461, 50] width 34 height 14
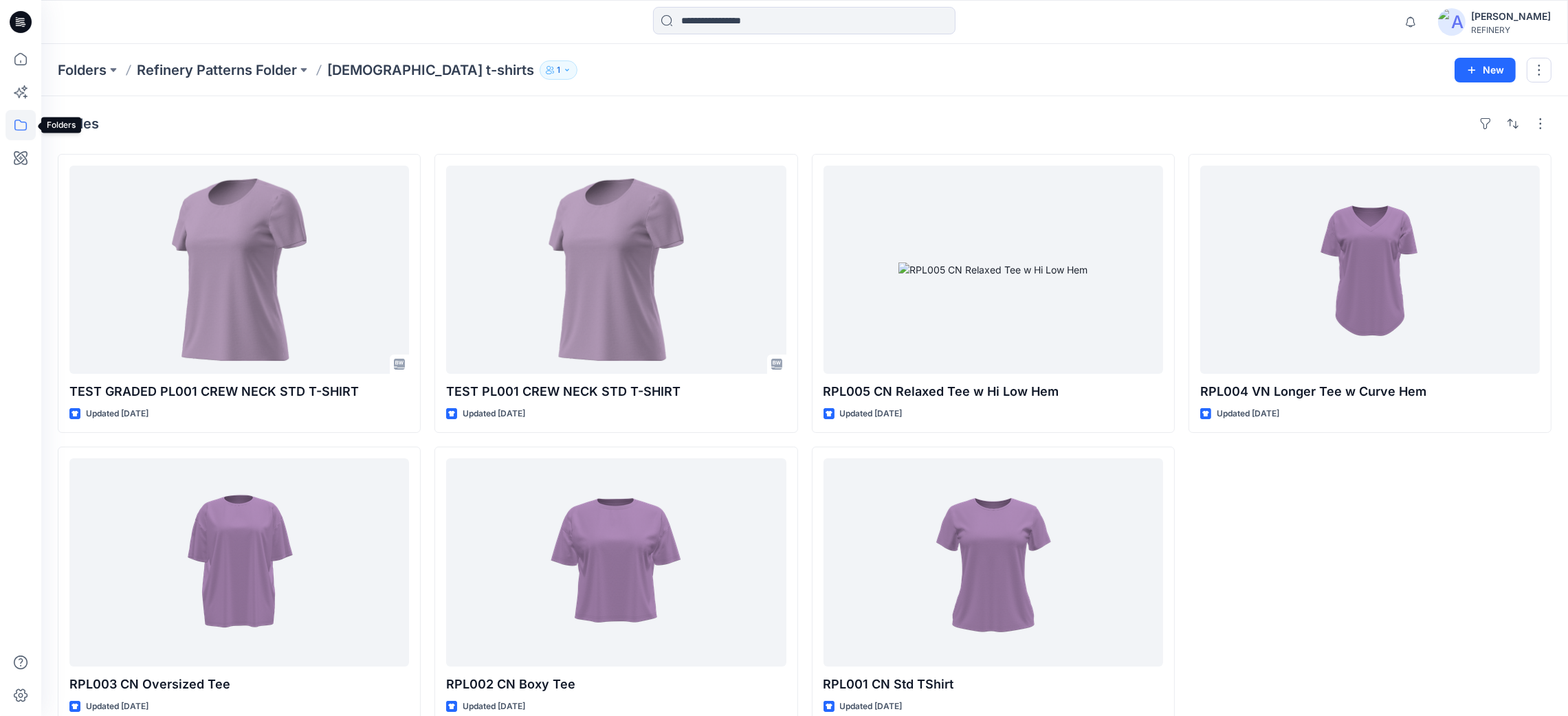
drag, startPoint x: 17, startPoint y: 131, endPoint x: 18, endPoint y: 123, distance: 8.1
click at [17, 131] on icon at bounding box center [20, 124] width 30 height 30
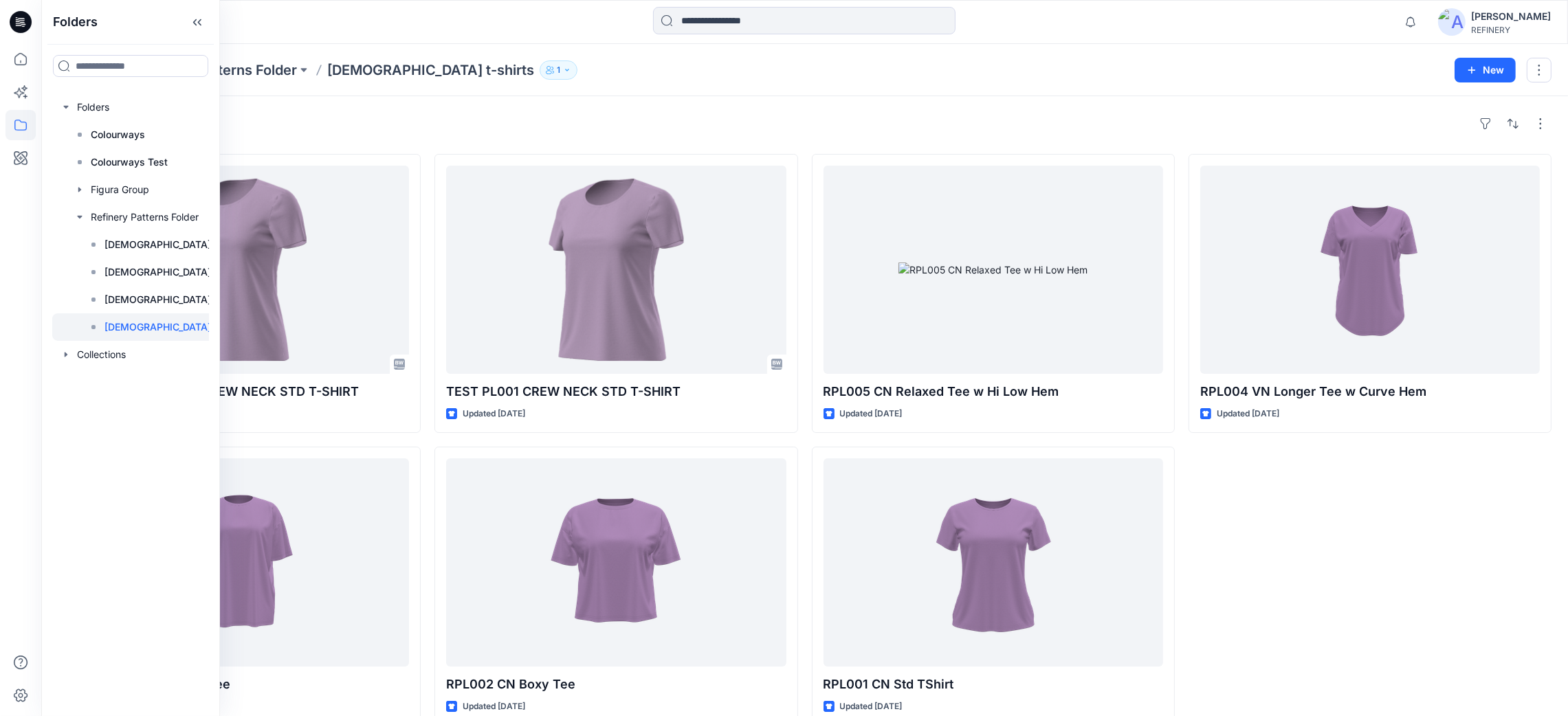
click at [1045, 477] on div "RPL004 VN Longer Tee w Curve Hem Updated [DATE]" at bounding box center [1369, 439] width 362 height 571
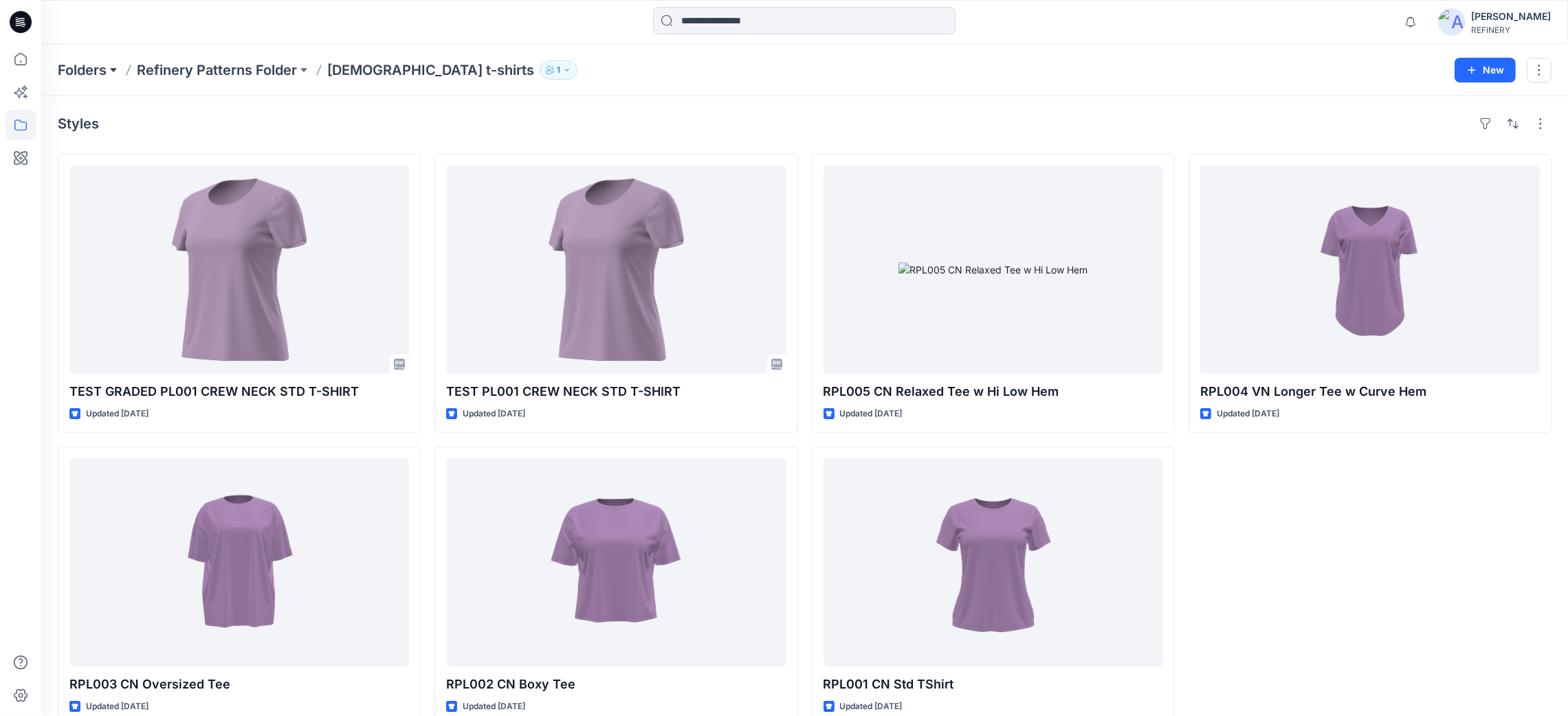
click at [117, 70] on button at bounding box center [113, 70] width 14 height 19
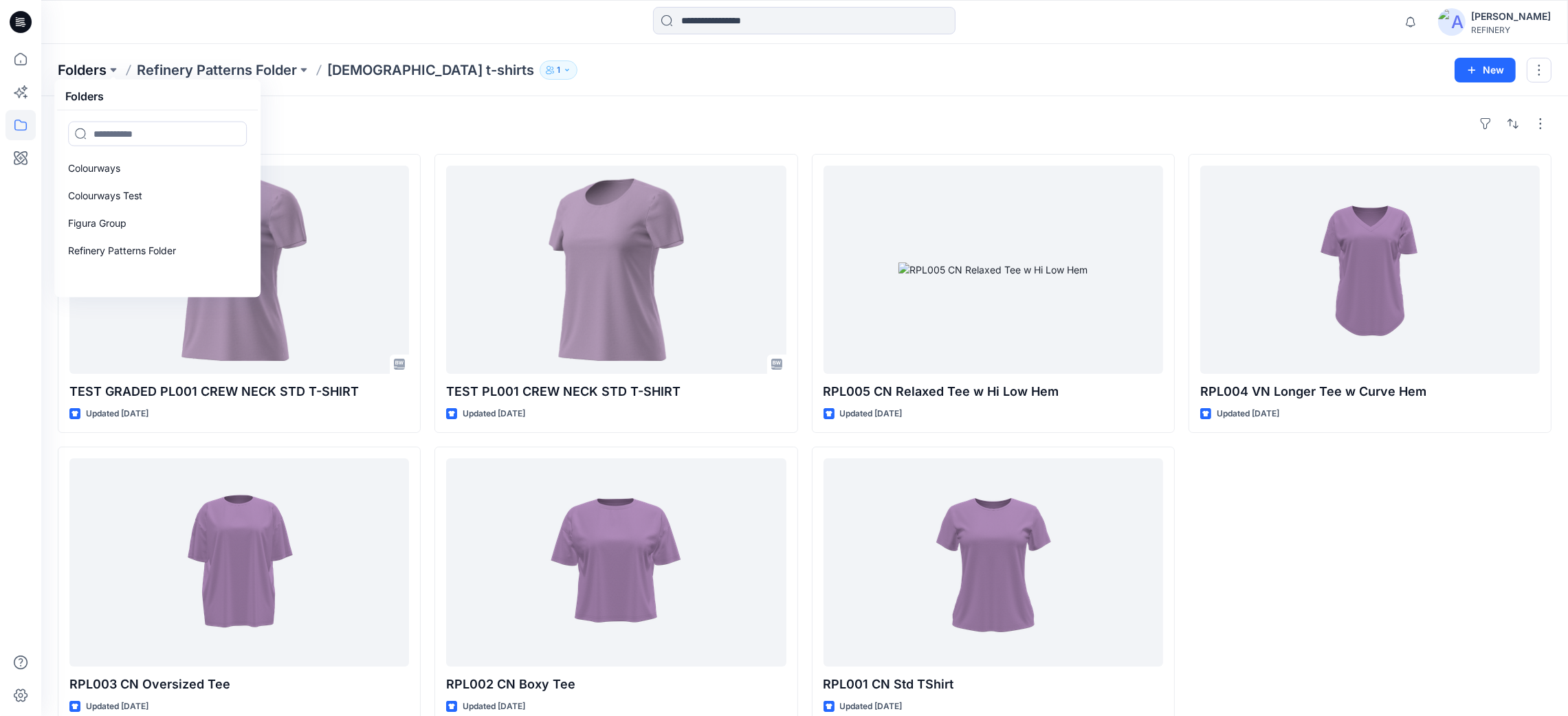
click at [81, 65] on p "Folders" at bounding box center [82, 70] width 48 height 19
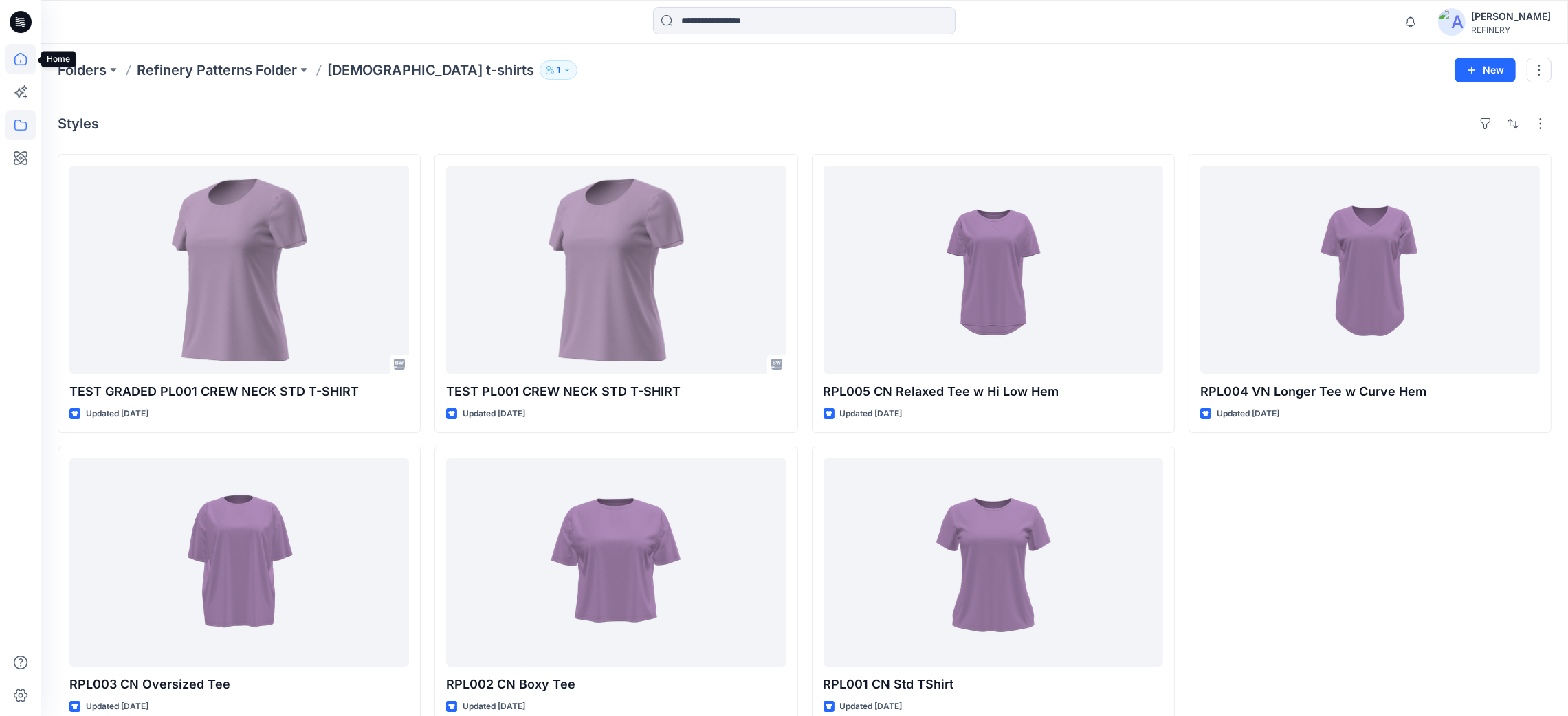
click at [15, 62] on icon at bounding box center [20, 59] width 13 height 13
